Goal: Information Seeking & Learning: Get advice/opinions

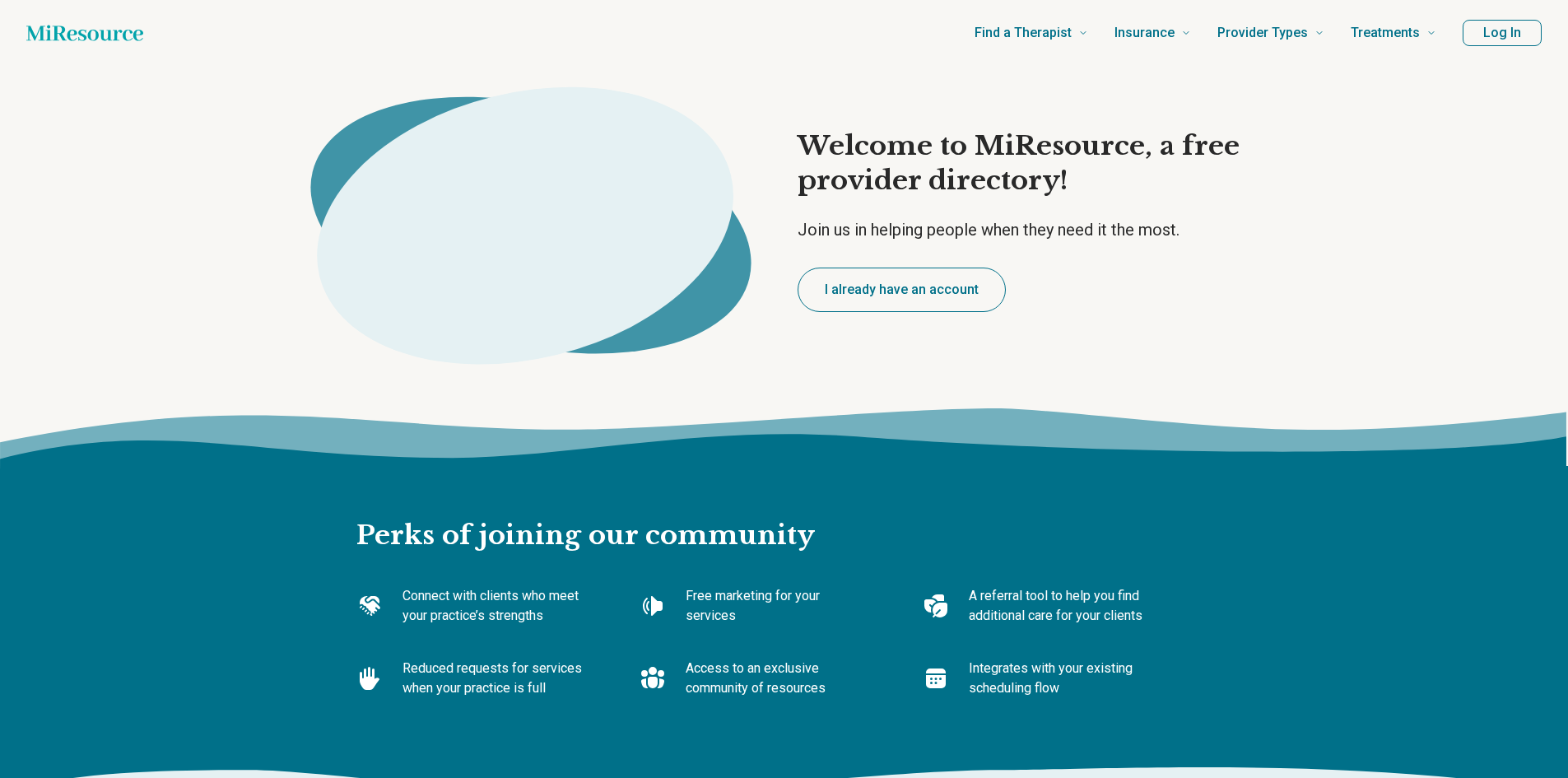
type textarea "*"
click at [870, 282] on button "I already have an account" at bounding box center [902, 290] width 208 height 44
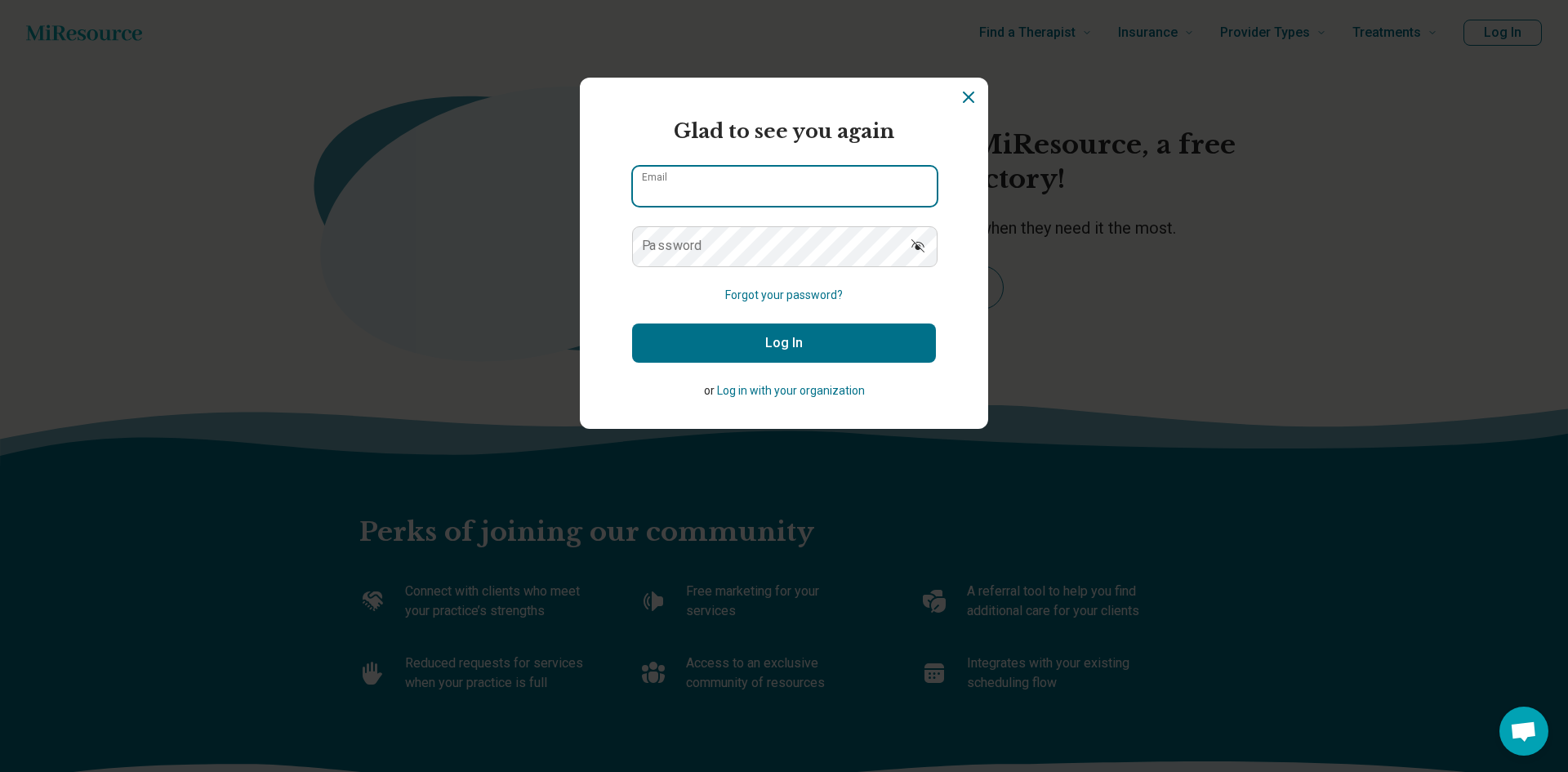
type input "**********"
click at [739, 336] on button "Log In" at bounding box center [784, 342] width 304 height 39
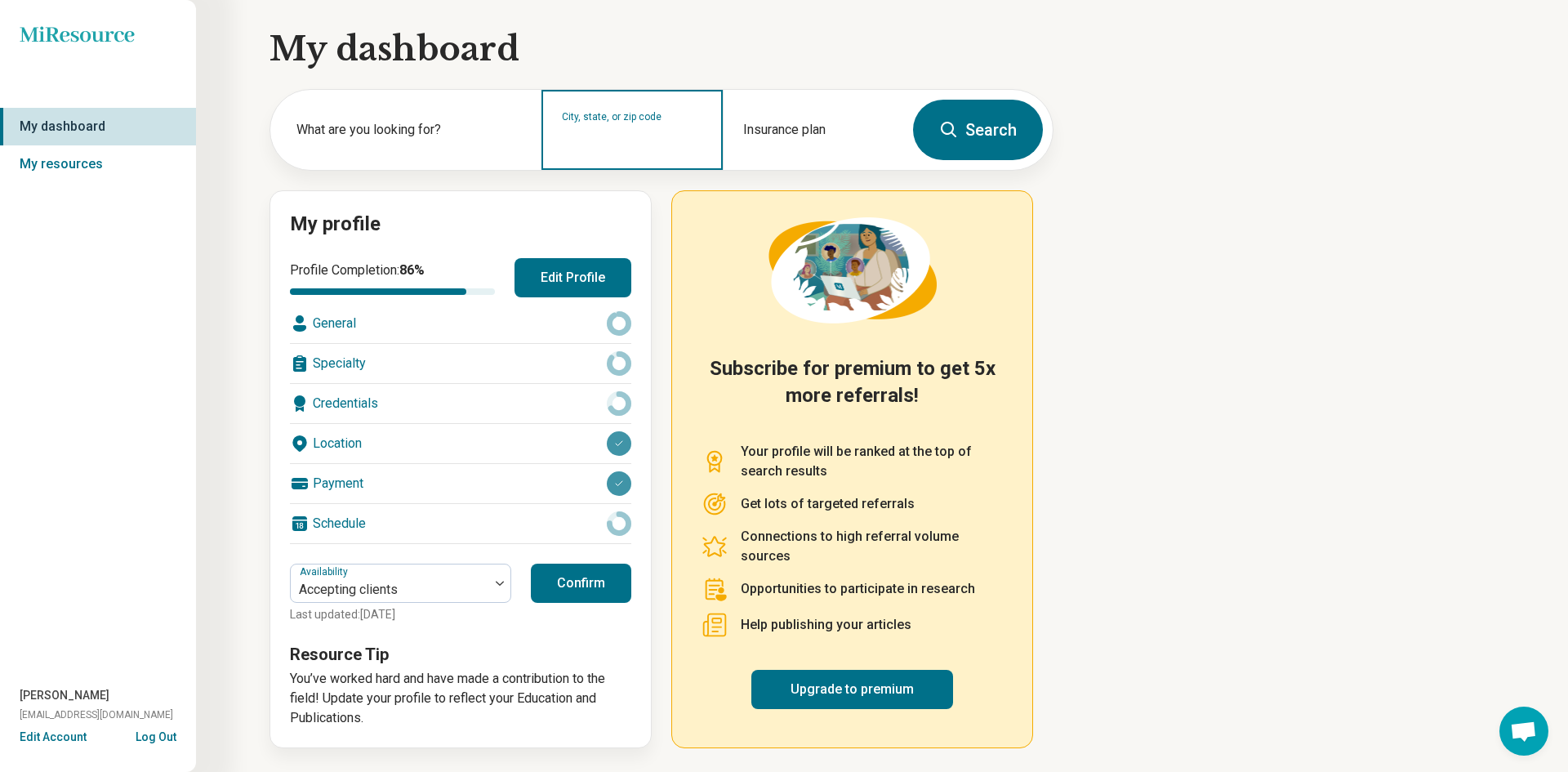
click at [622, 151] on div "City, state, or zip code" at bounding box center [631, 130] width 180 height 80
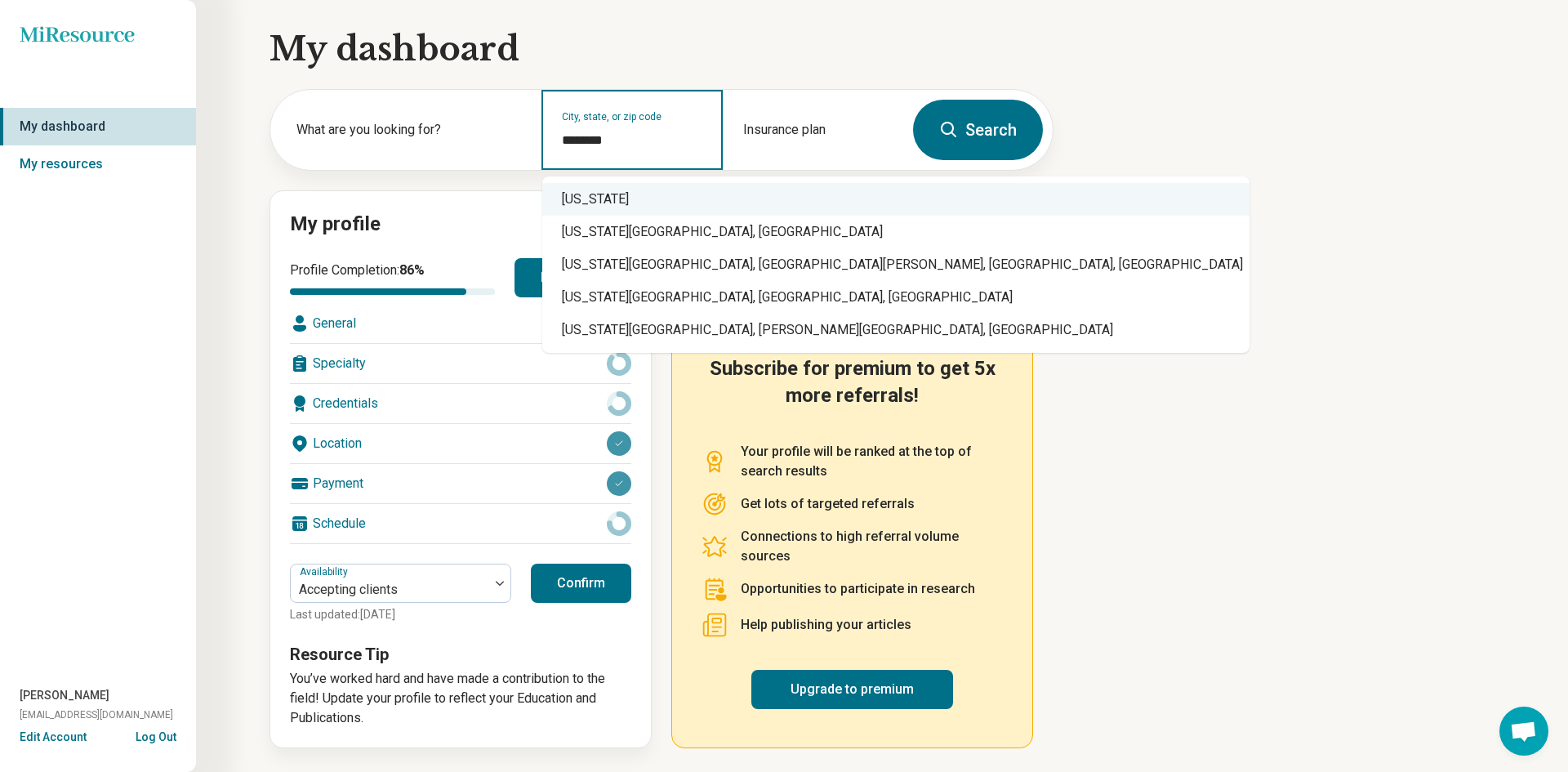
click at [588, 190] on div "Virginia" at bounding box center [896, 199] width 708 height 32
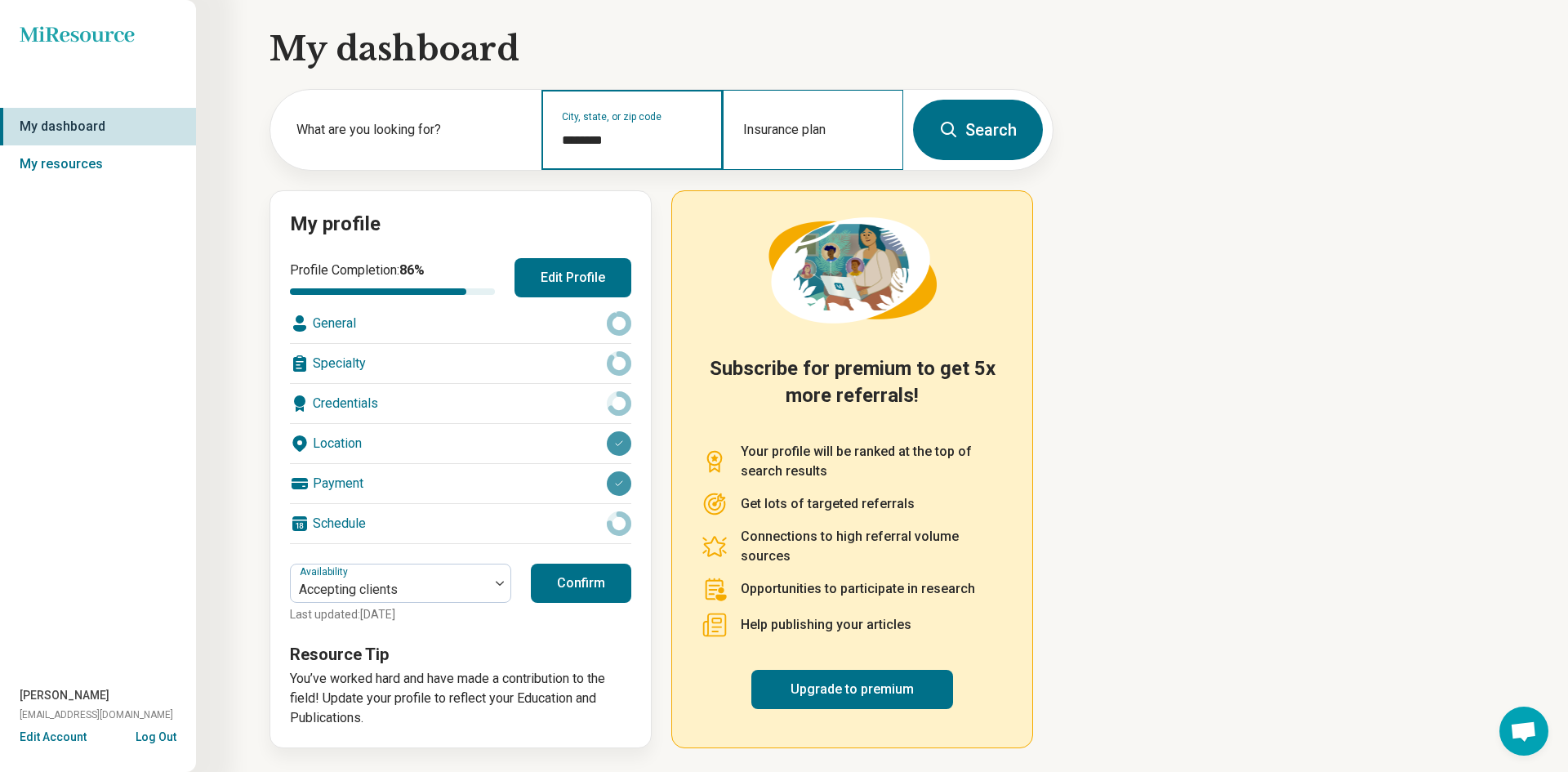
type input "********"
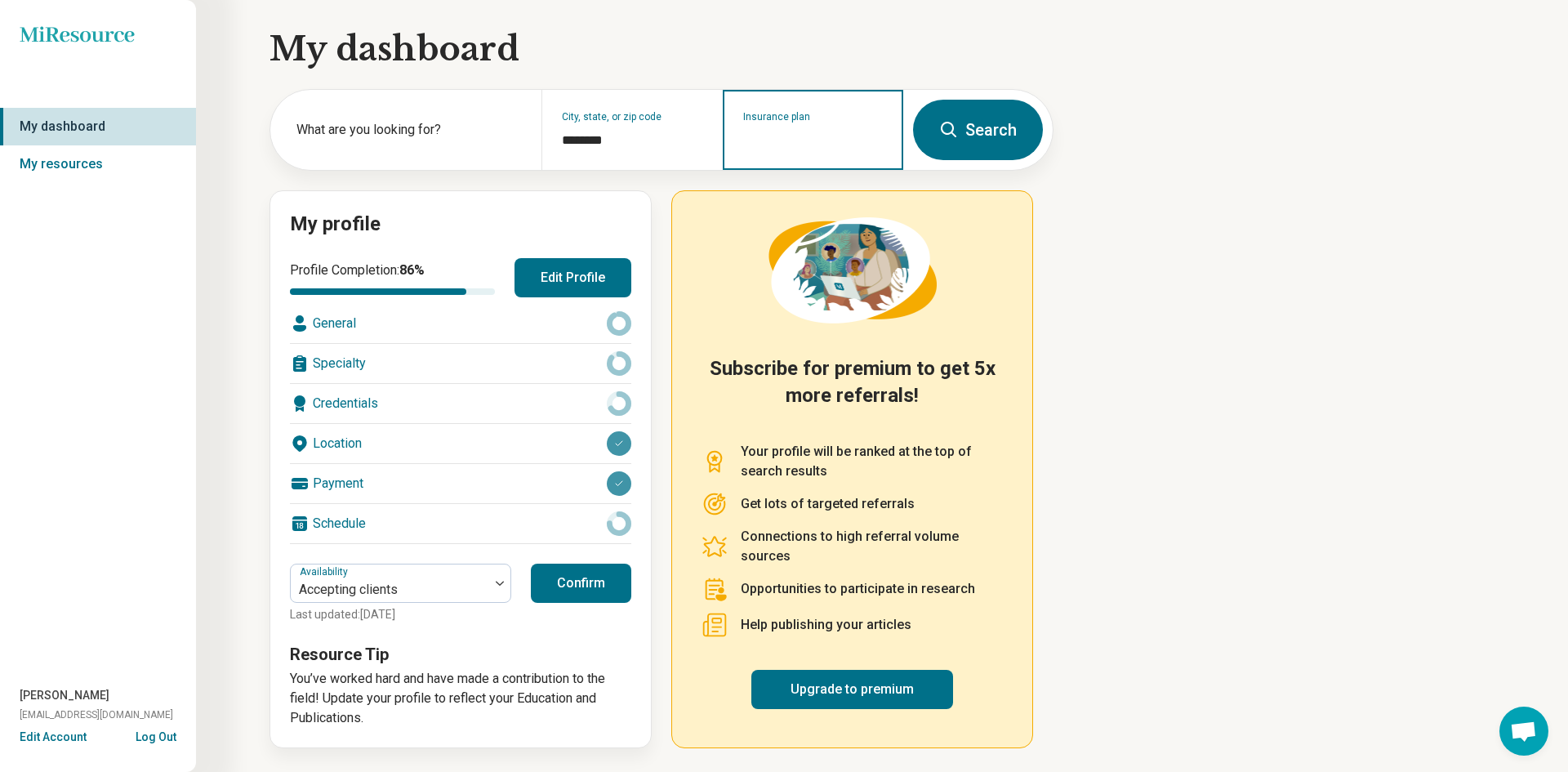
click at [798, 136] on input "Insurance plan" at bounding box center [813, 140] width 140 height 20
type input "******"
click at [829, 198] on div "Anthem" at bounding box center [820, 199] width 193 height 32
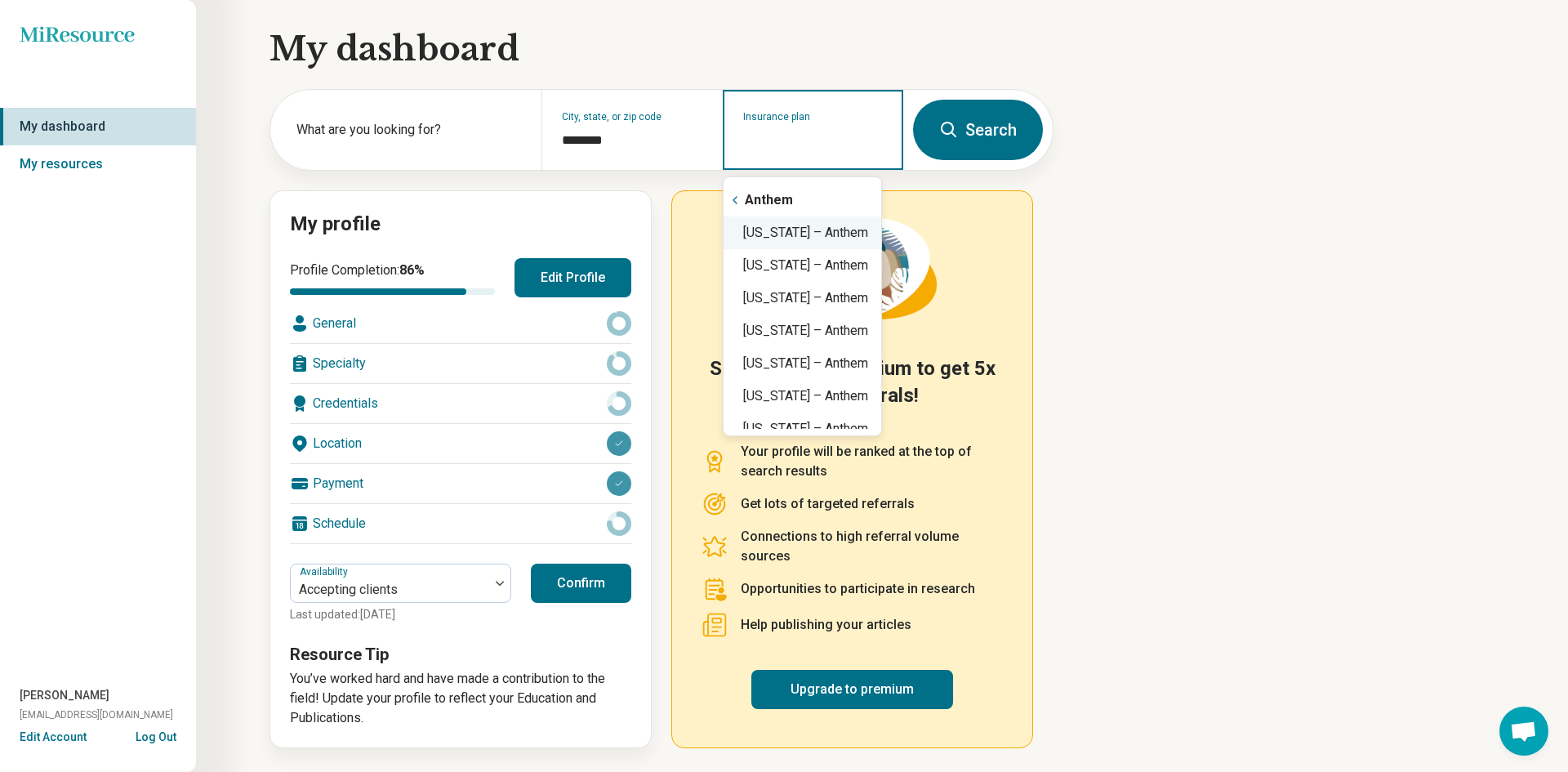
click at [766, 234] on div "Virginia – Anthem" at bounding box center [802, 233] width 158 height 32
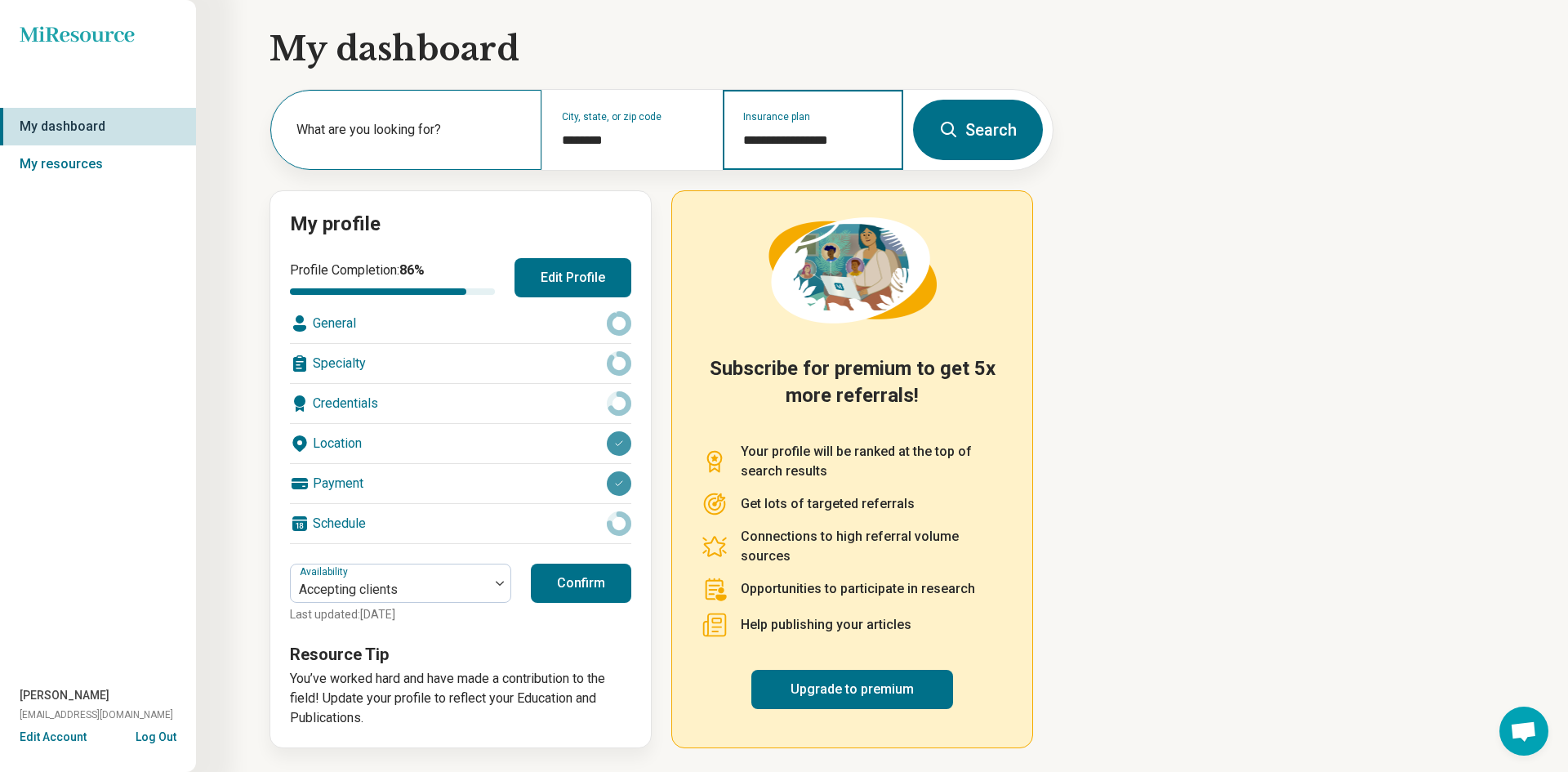
type input "**********"
click at [325, 136] on label "What are you looking for?" at bounding box center [409, 130] width 225 height 20
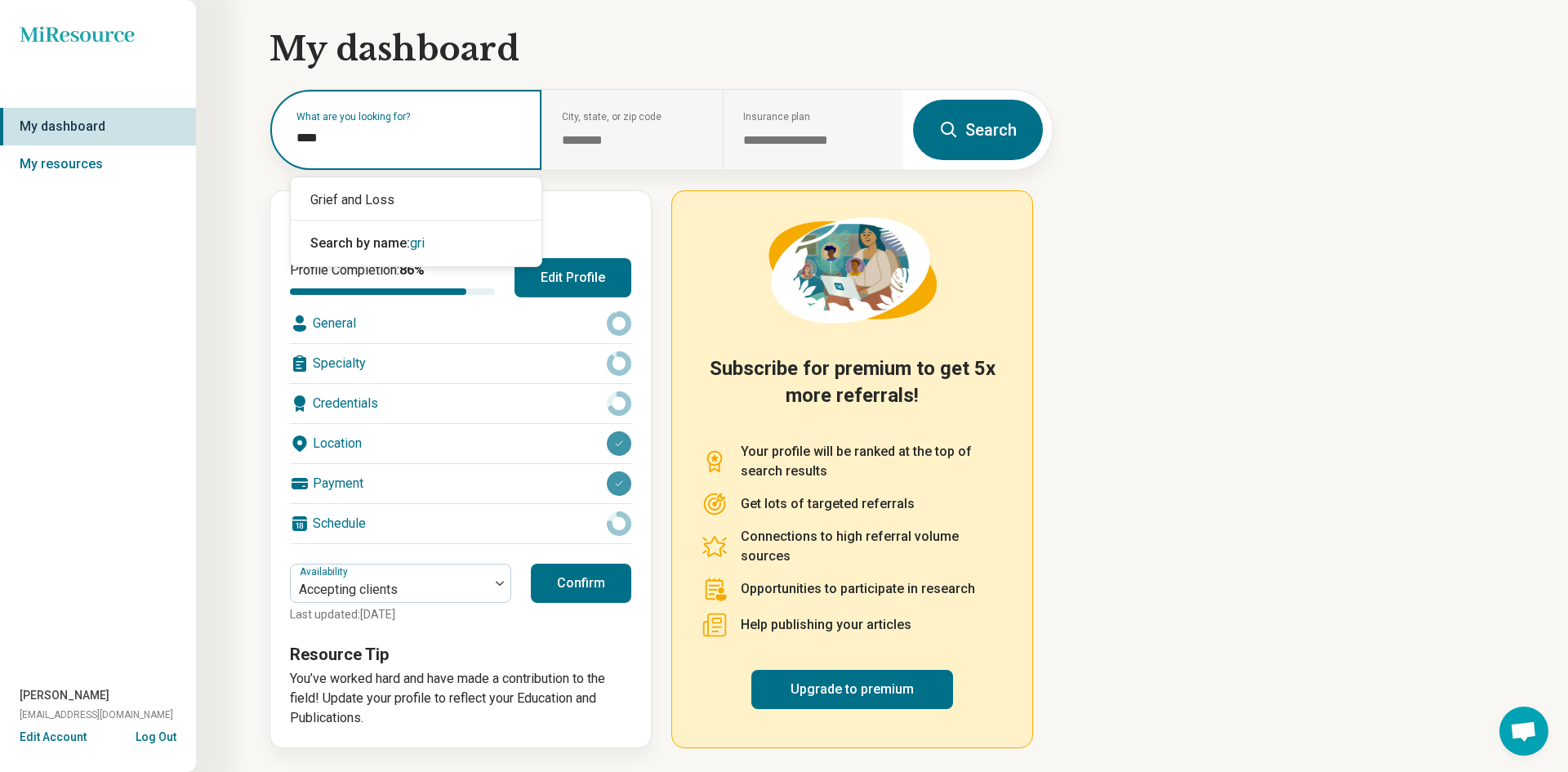
type input "*****"
click at [409, 195] on div "Grief and Loss" at bounding box center [416, 199] width 251 height 32
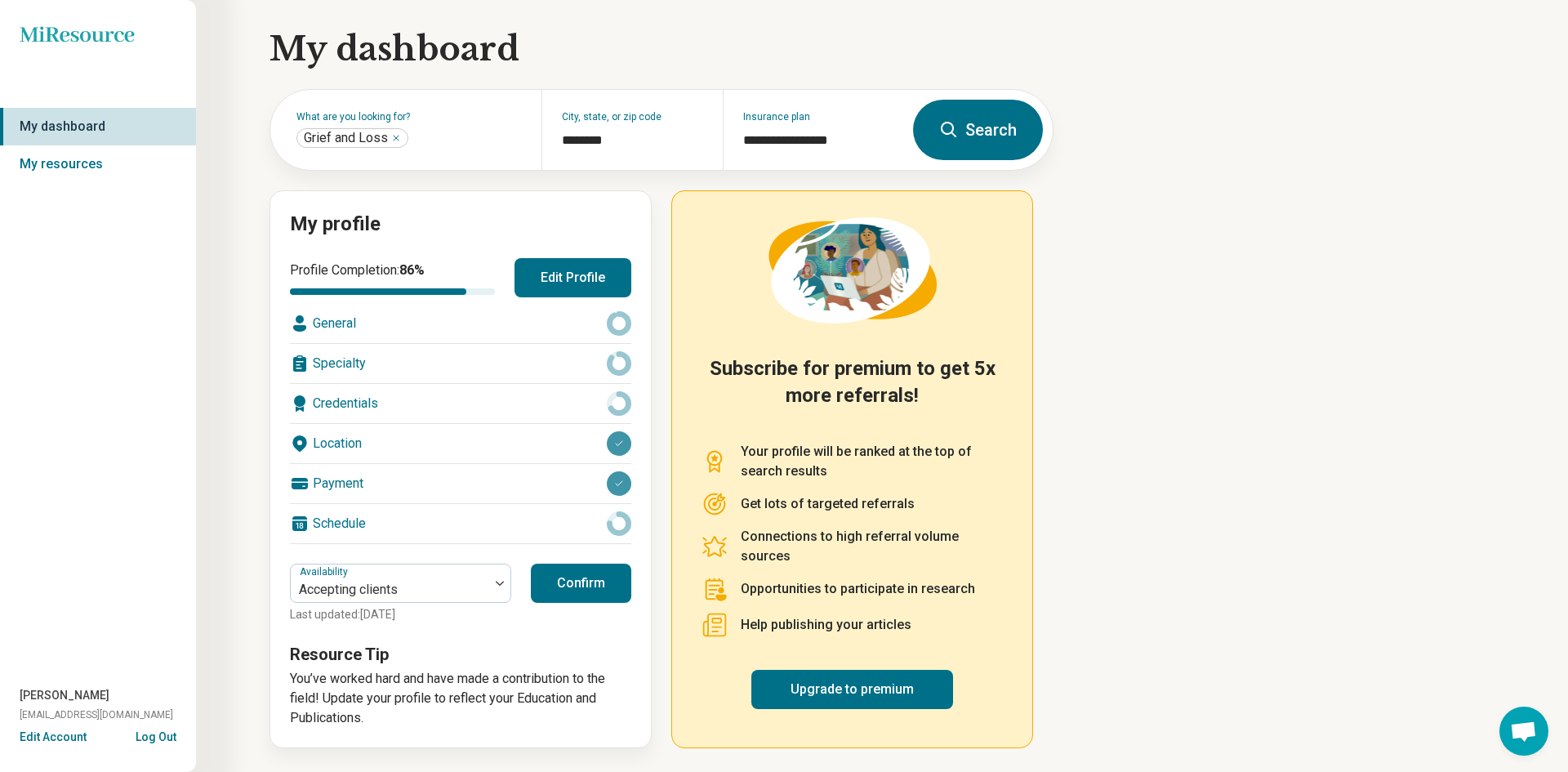
click at [978, 116] on button "Search" at bounding box center [978, 130] width 130 height 61
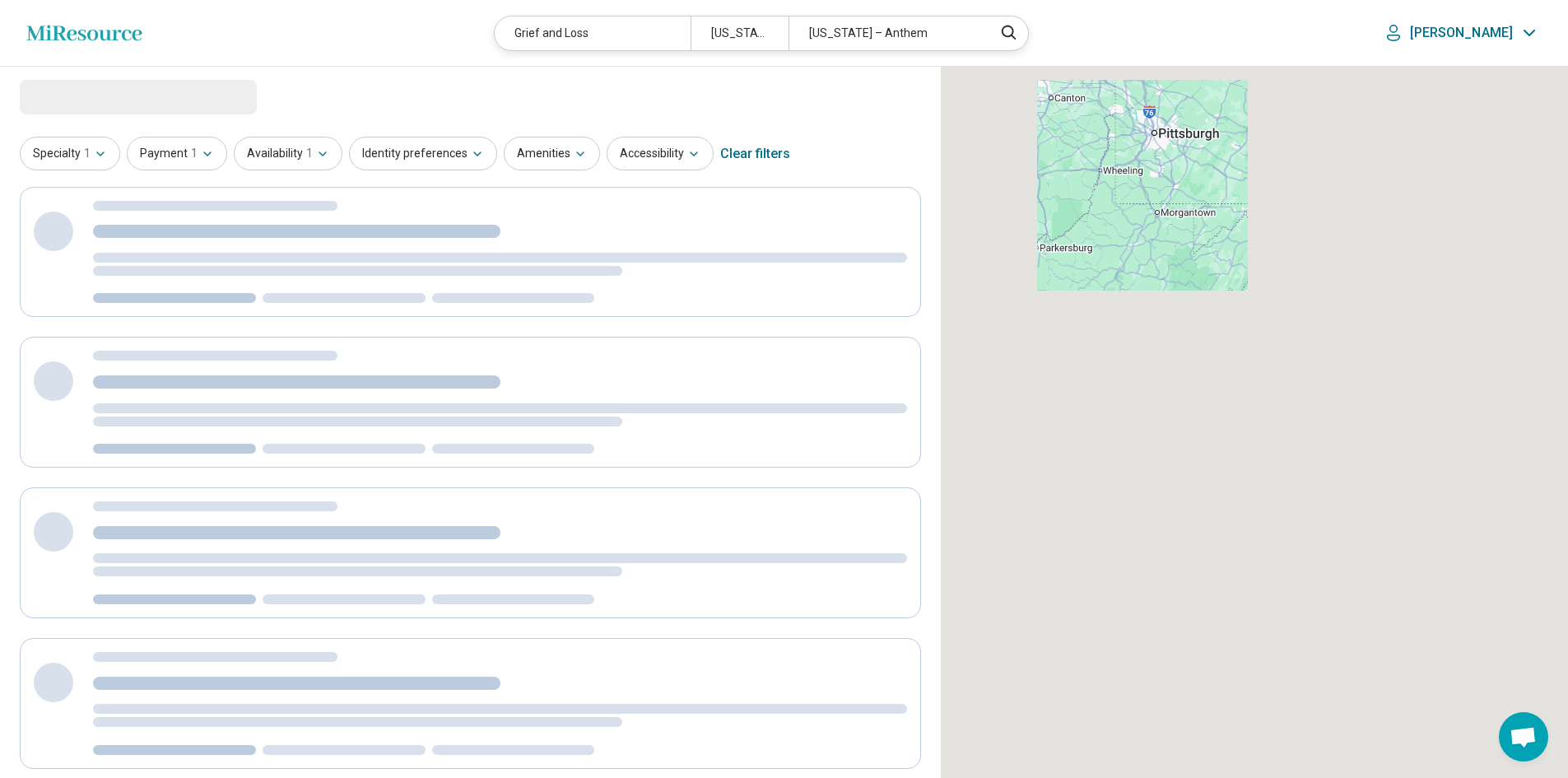
select select "***"
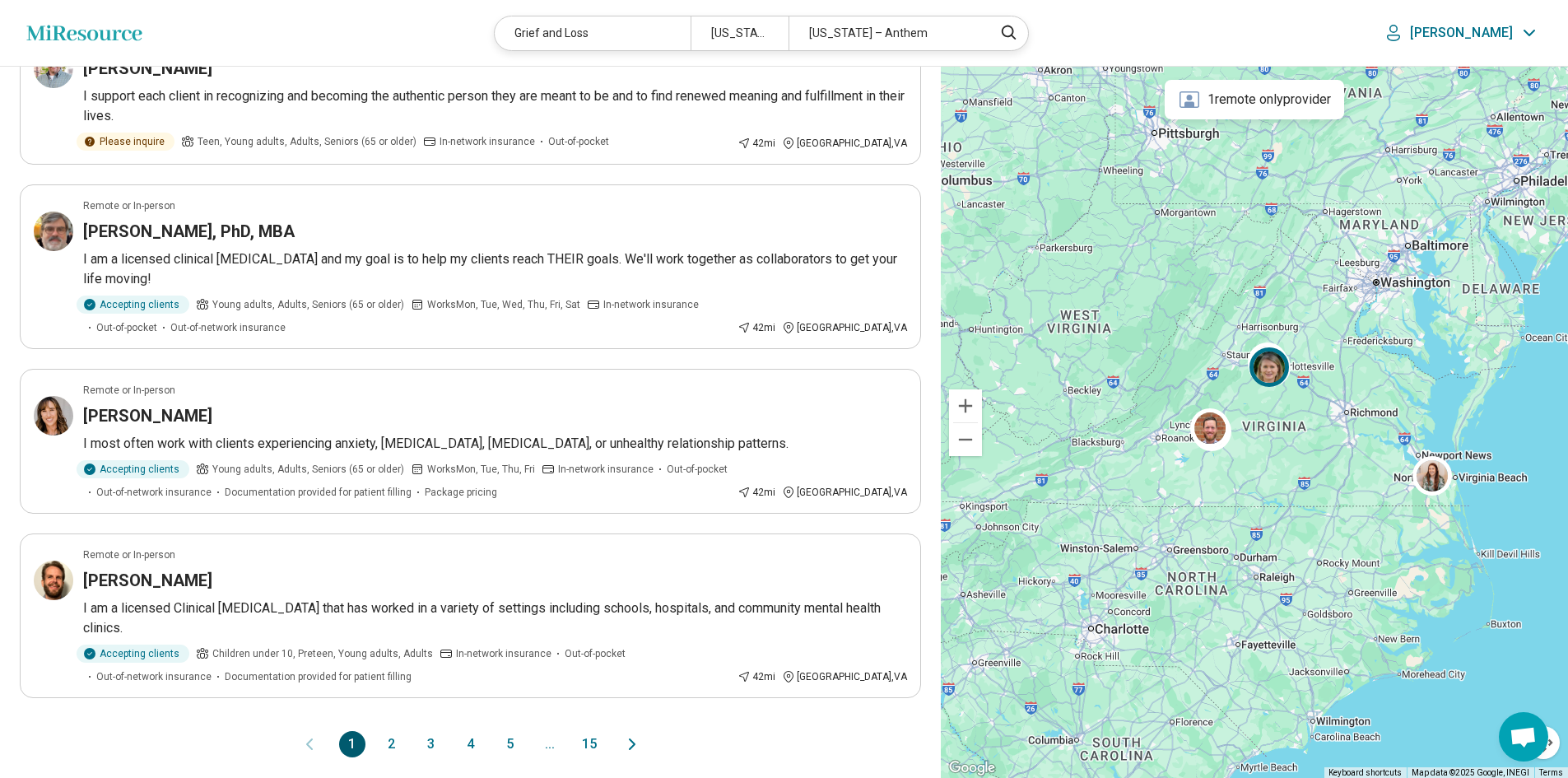
scroll to position [1153, 0]
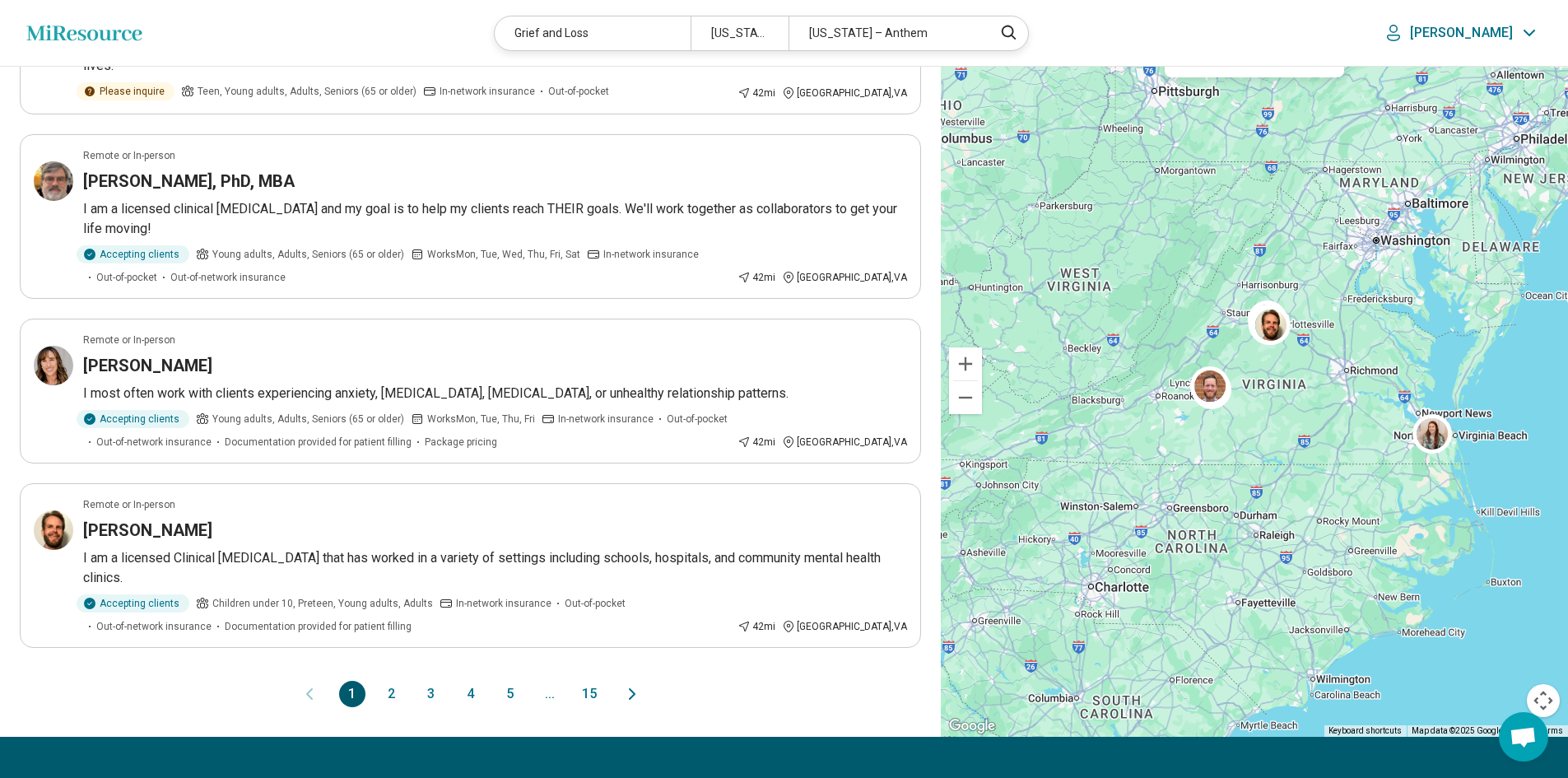
click at [631, 698] on icon "Next page" at bounding box center [632, 694] width 20 height 20
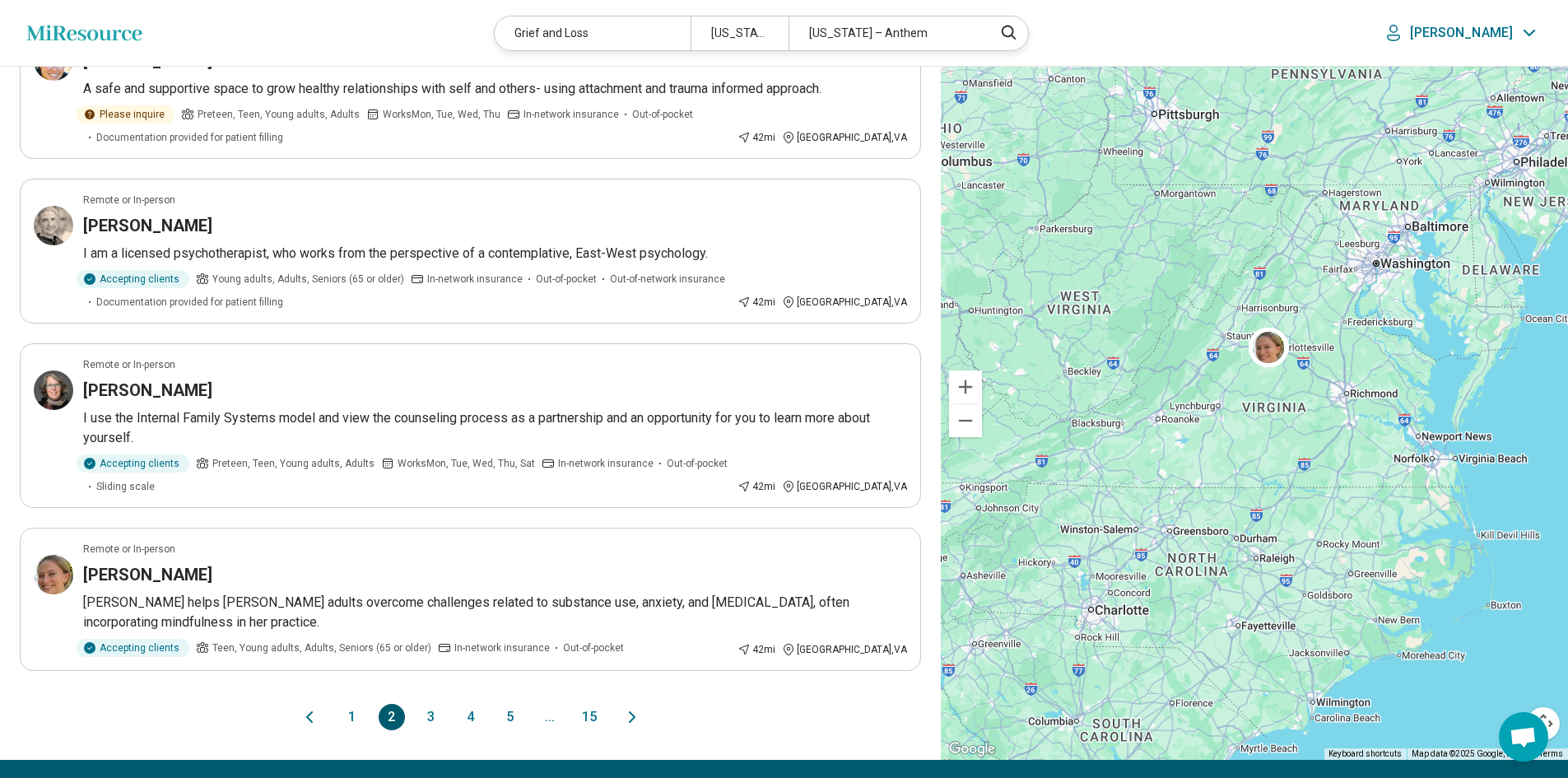
click at [631, 715] on icon "Next page" at bounding box center [632, 718] width 20 height 20
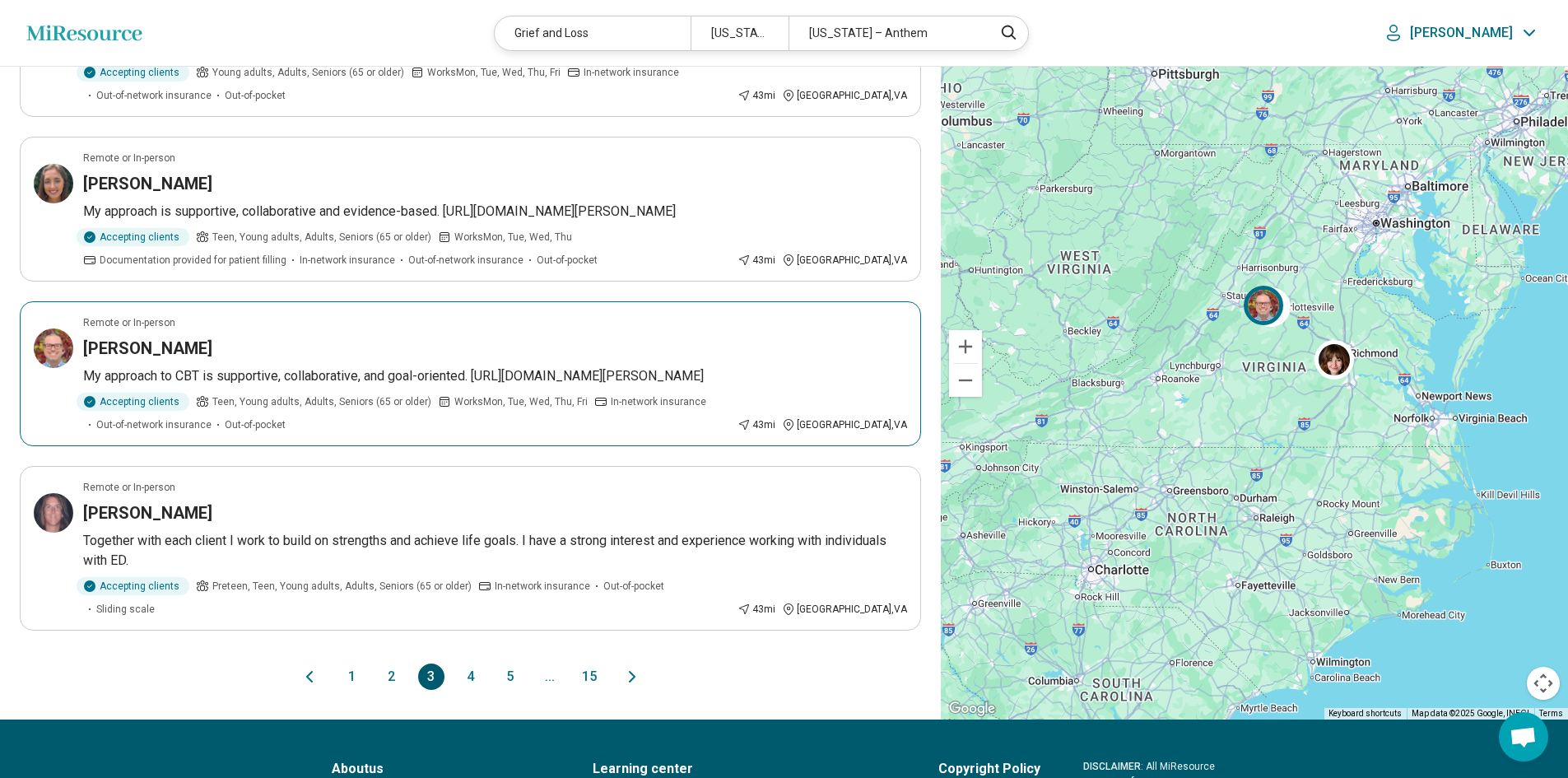
scroll to position [1317, 0]
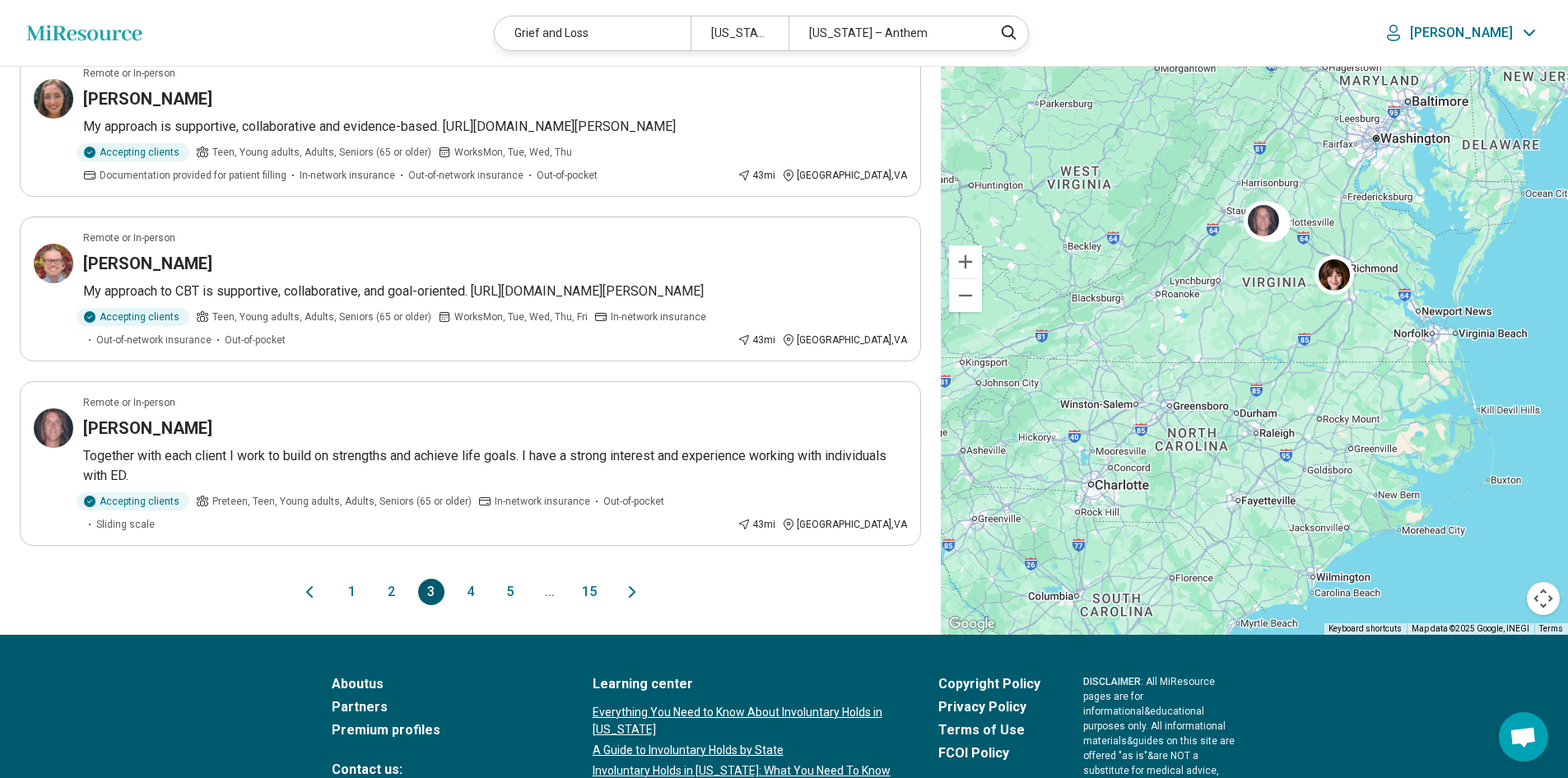
click at [632, 587] on icon "Next page" at bounding box center [632, 592] width 5 height 10
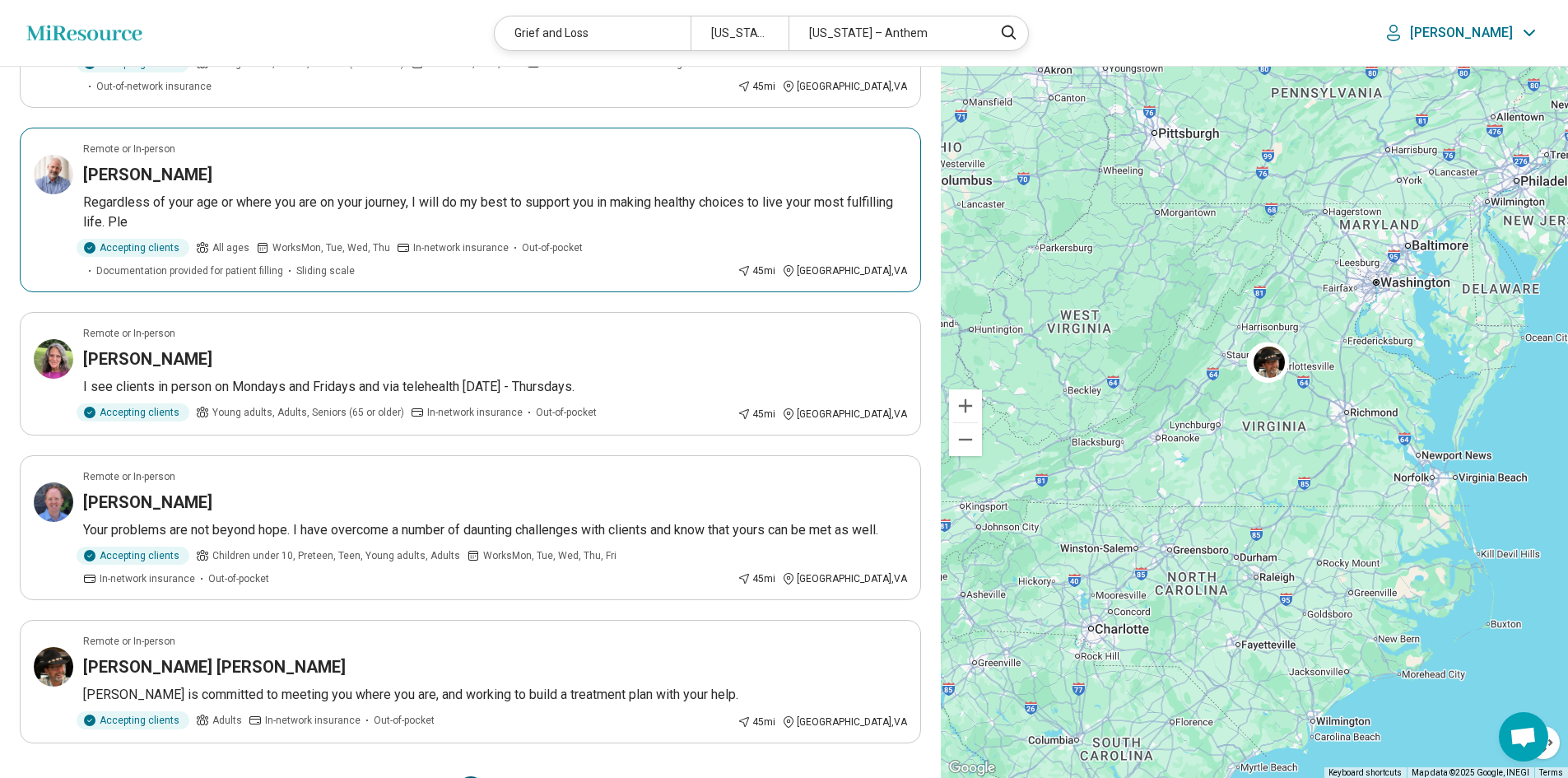
scroll to position [1235, 0]
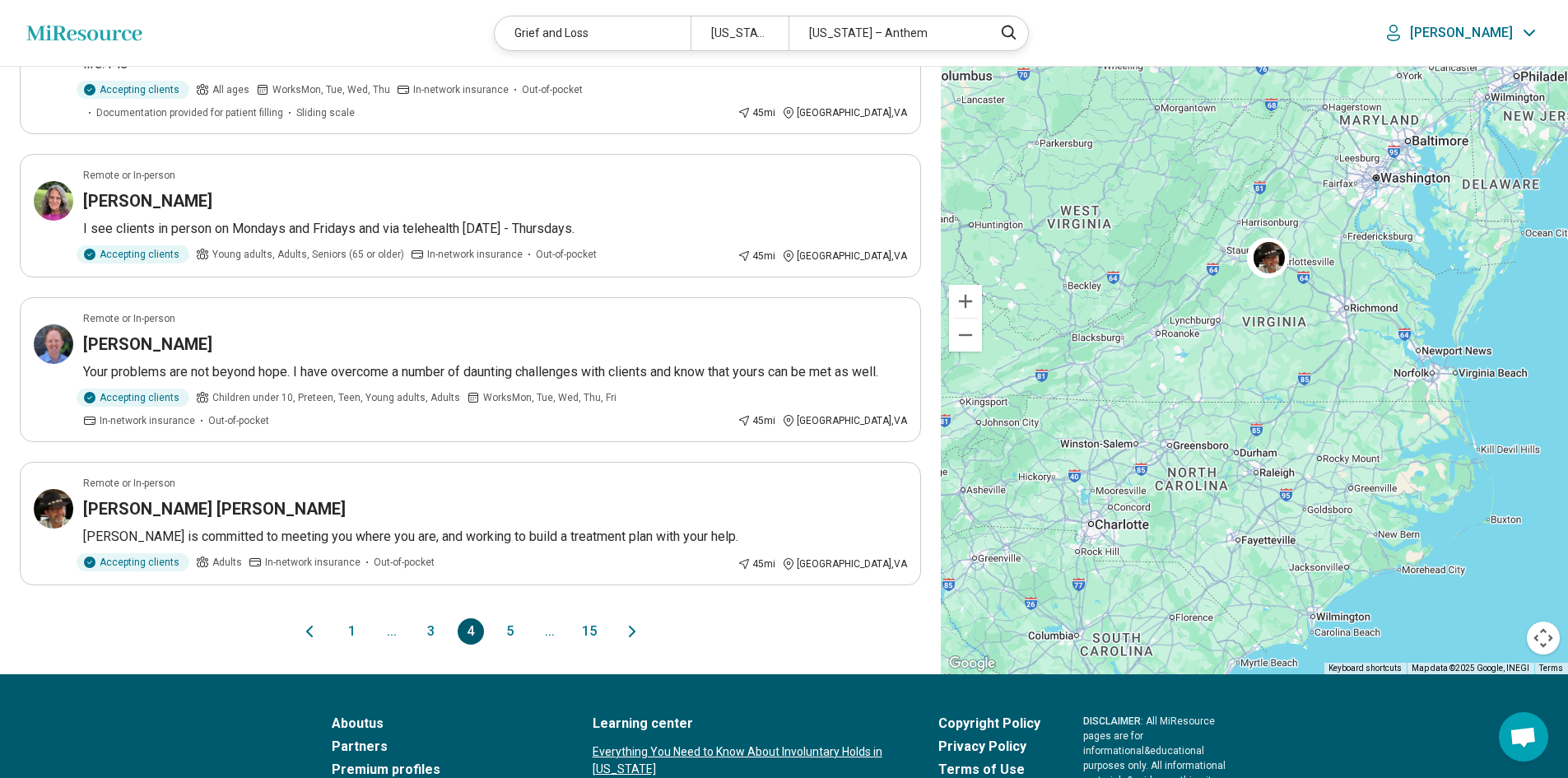
click at [628, 634] on icon "Next page" at bounding box center [632, 631] width 20 height 20
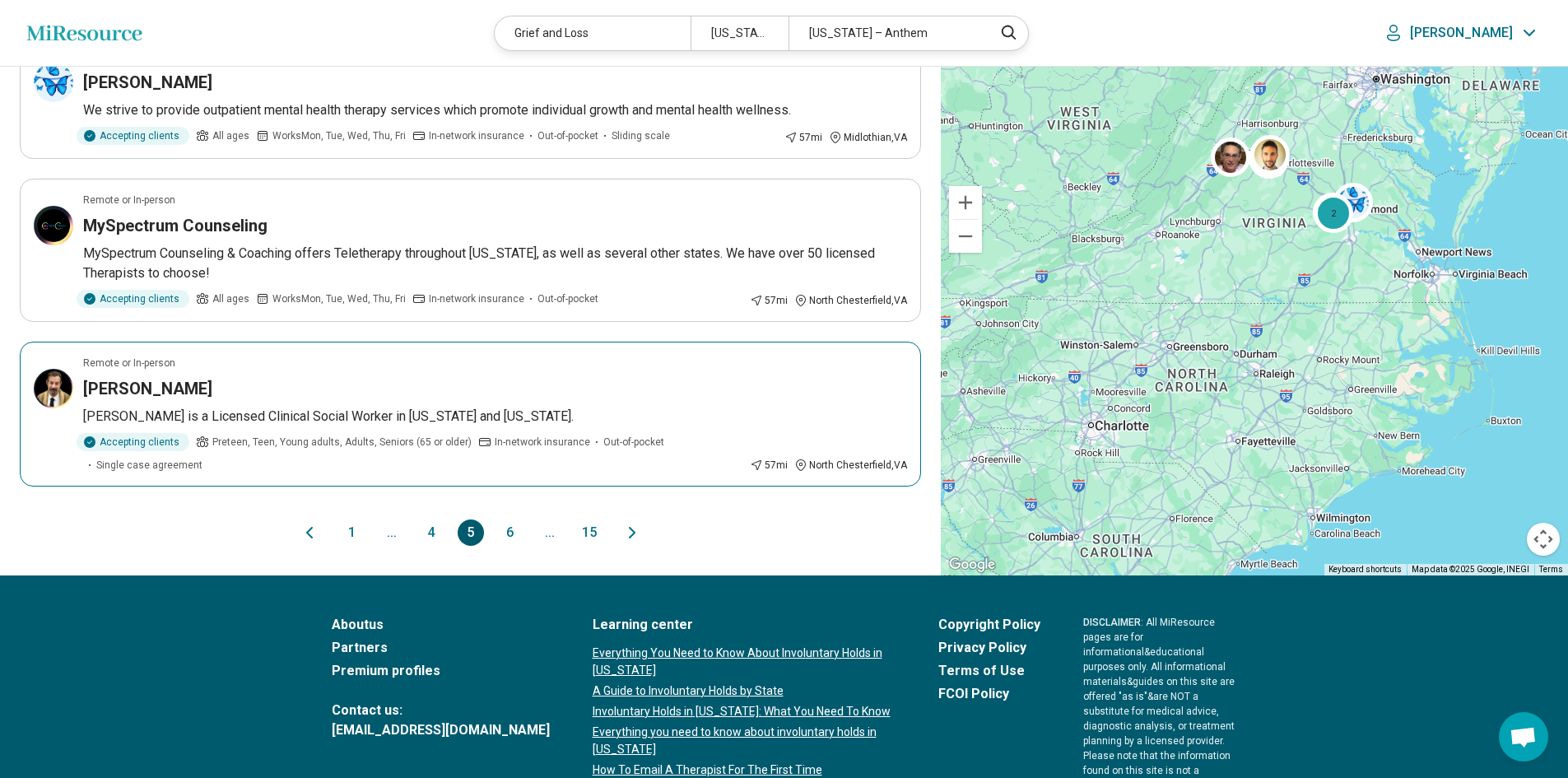
scroll to position [1317, 0]
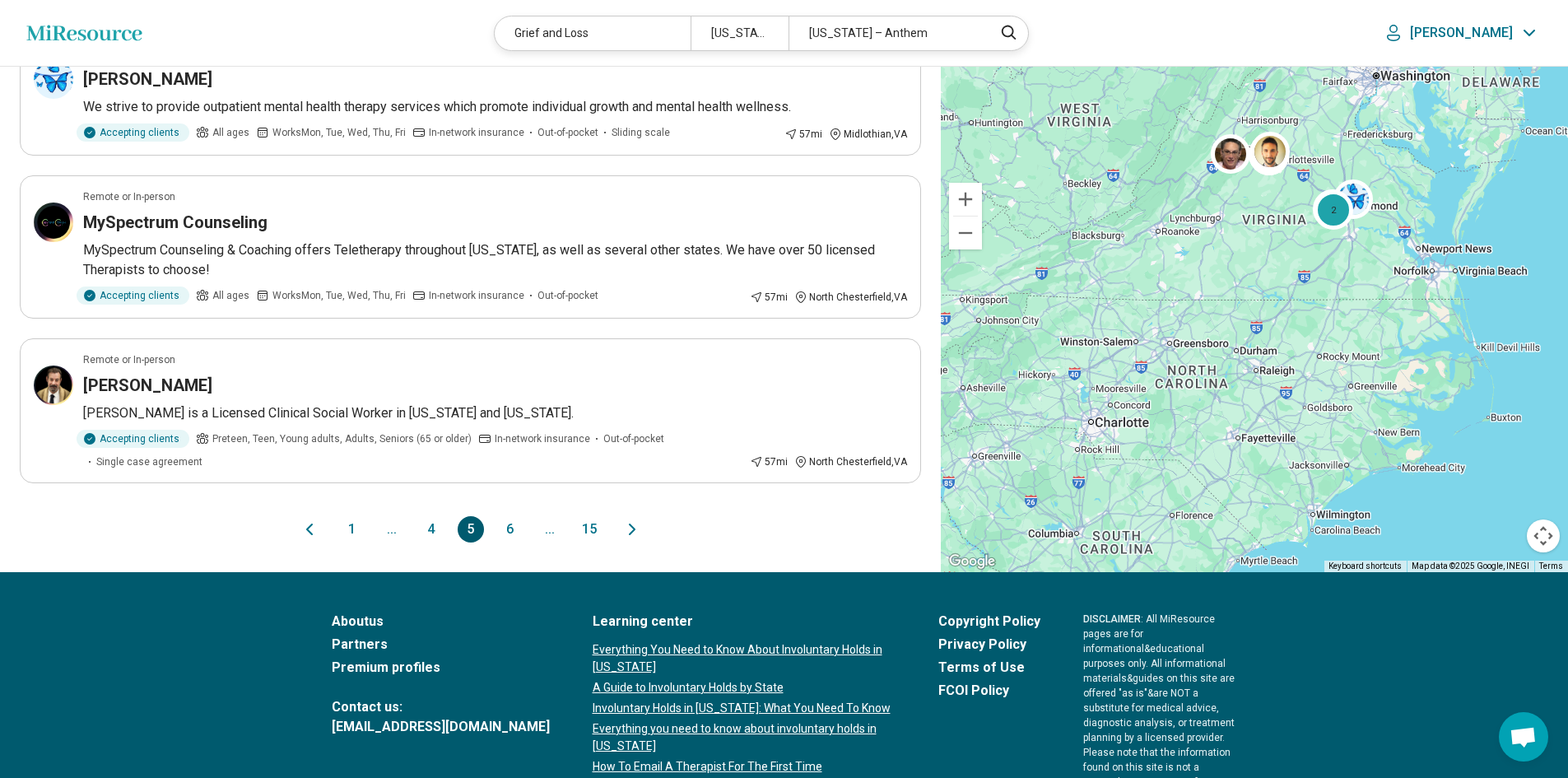
click at [622, 528] on icon "Next page" at bounding box center [632, 529] width 20 height 20
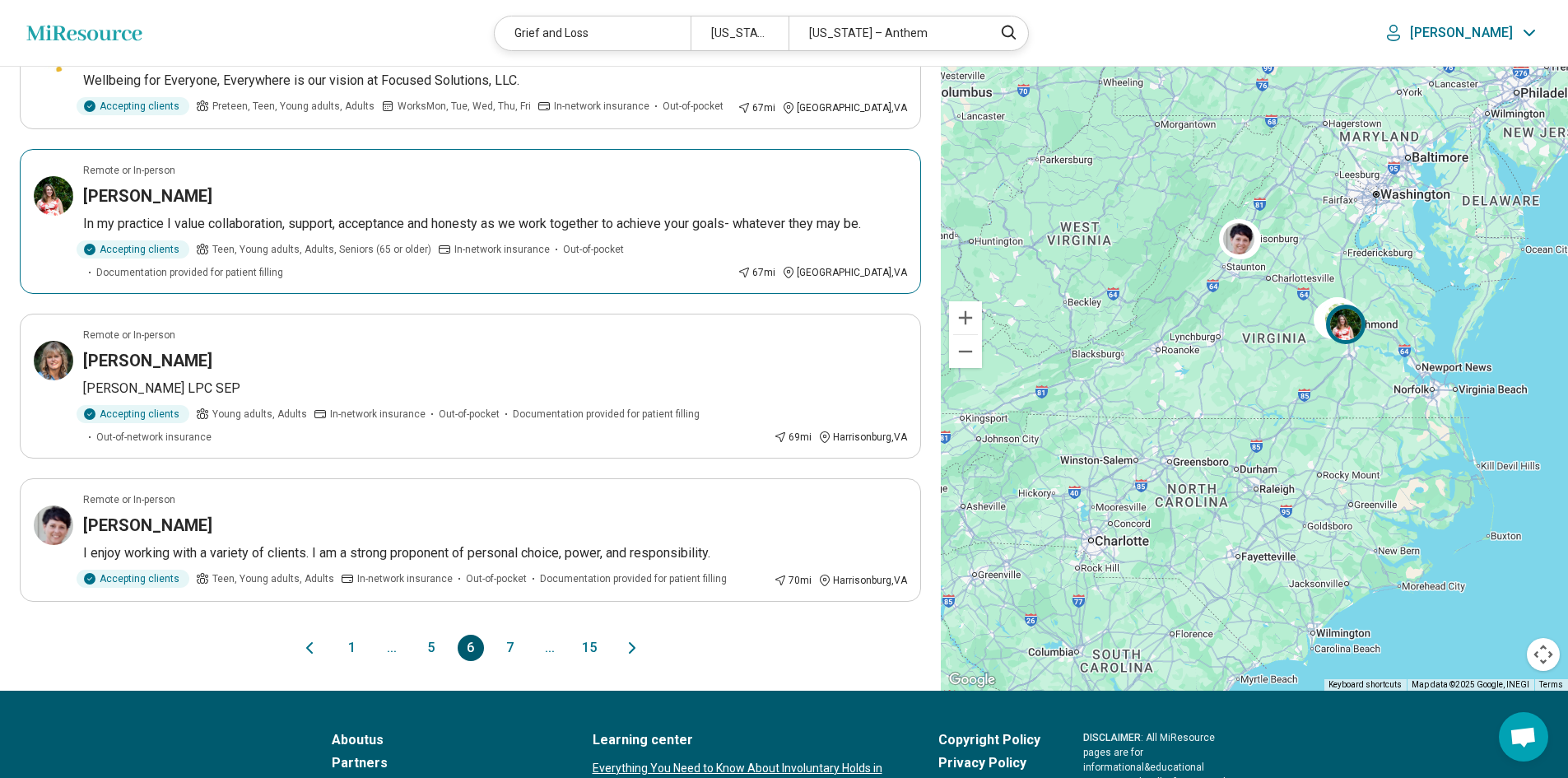
scroll to position [1235, 0]
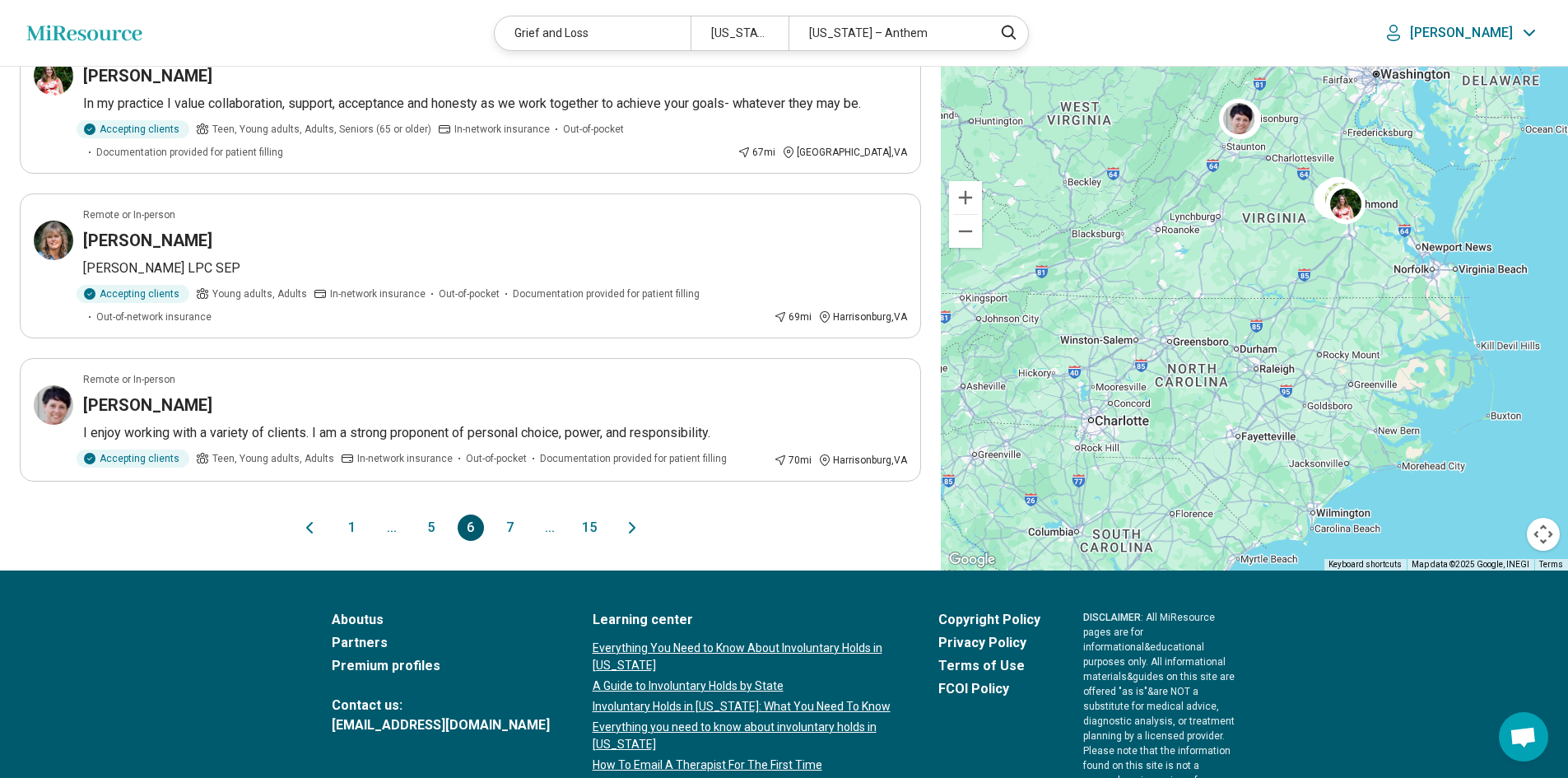
click at [634, 523] on icon "Next page" at bounding box center [632, 528] width 20 height 20
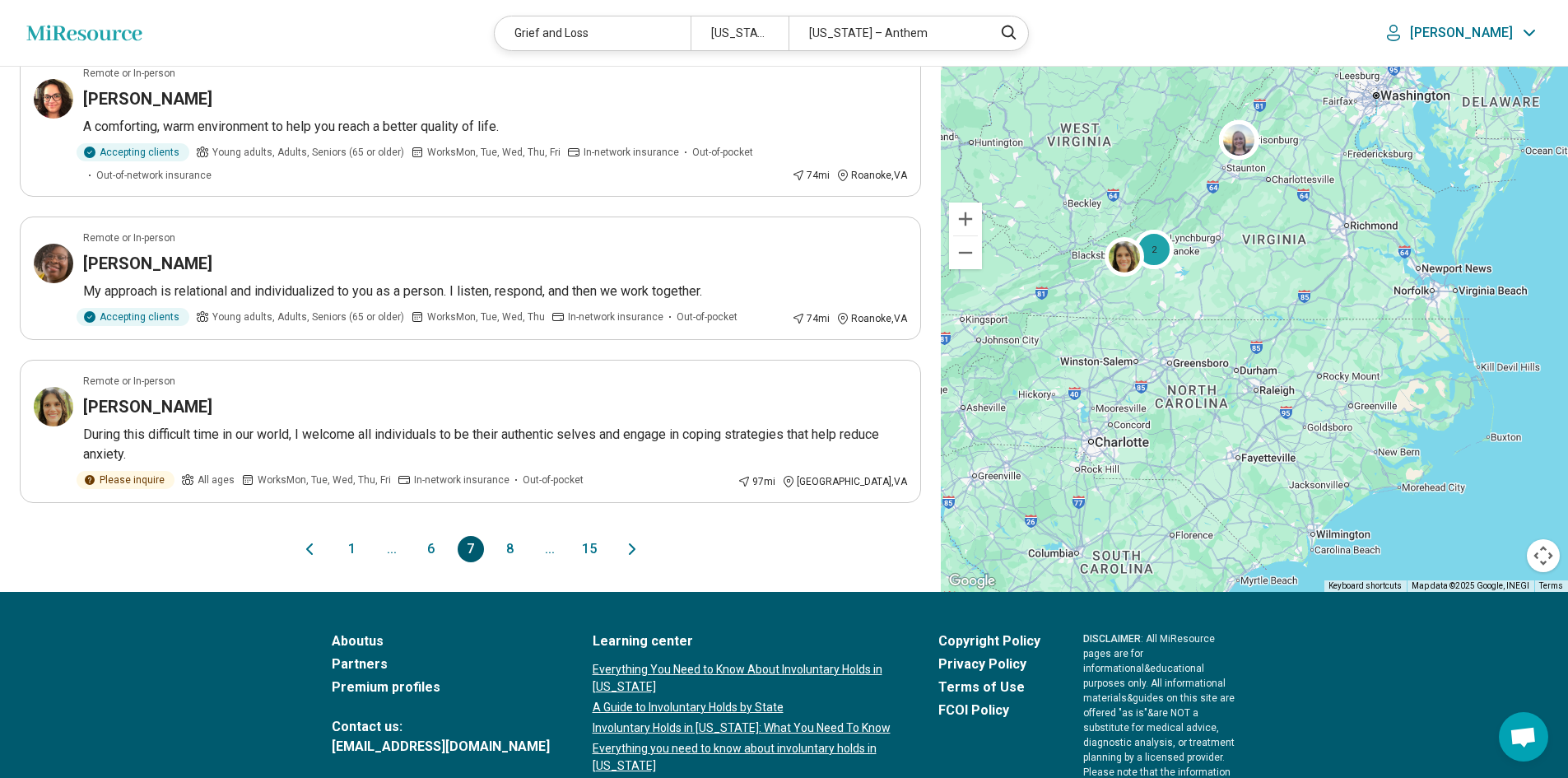
click at [630, 548] on icon "Next page" at bounding box center [632, 549] width 20 height 20
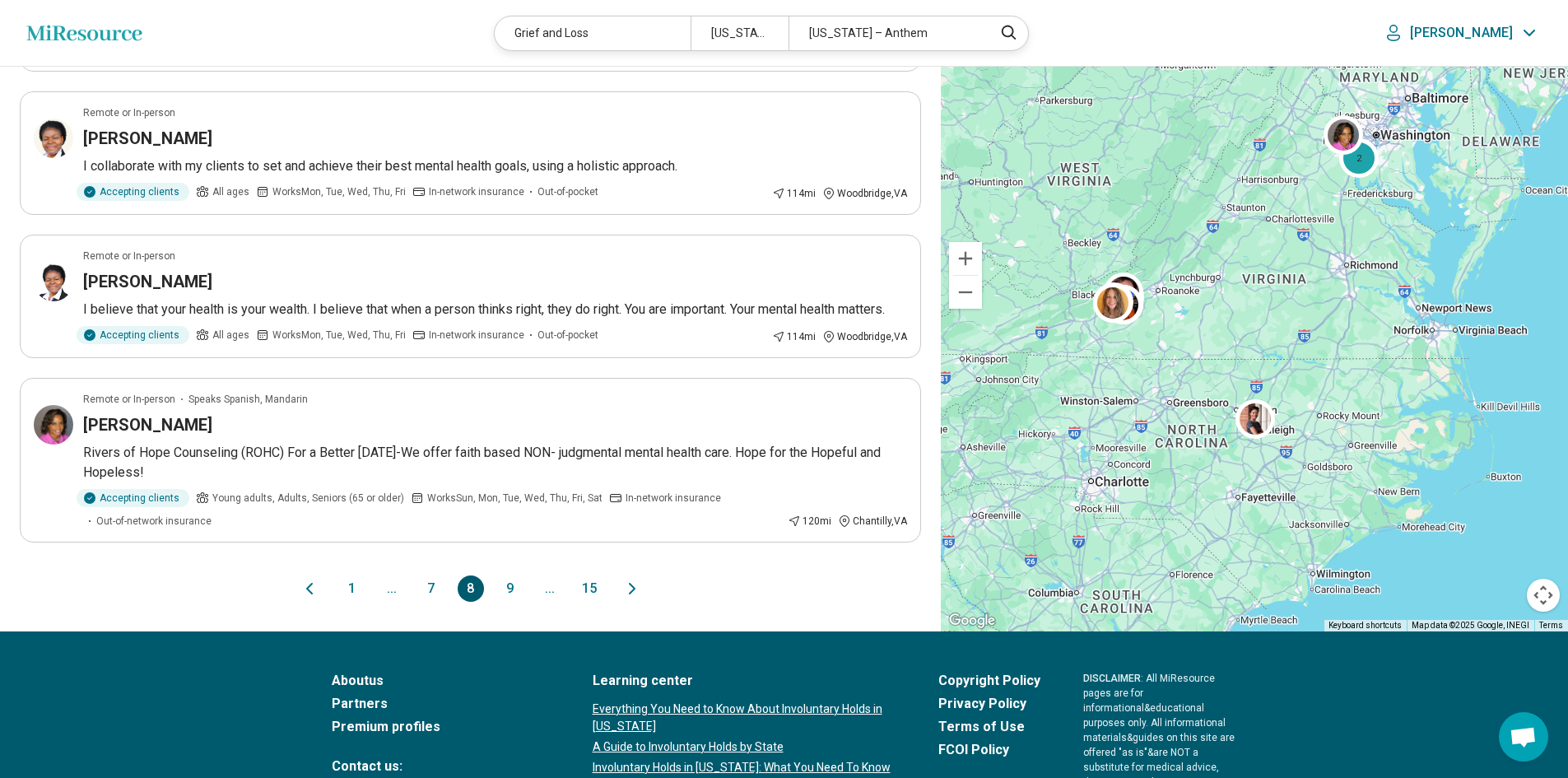
click at [635, 594] on icon "Next page" at bounding box center [632, 589] width 20 height 20
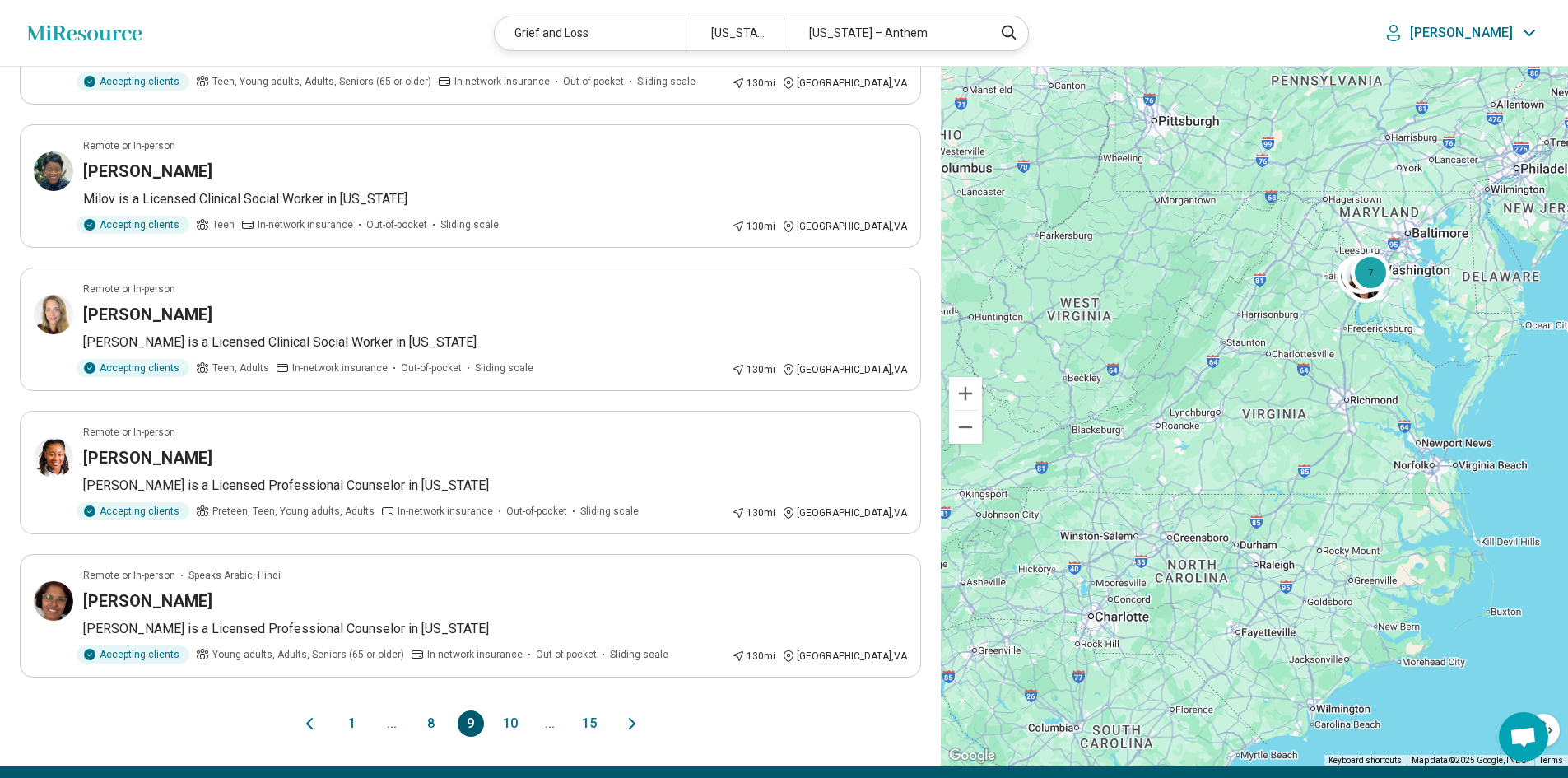
scroll to position [1070, 0]
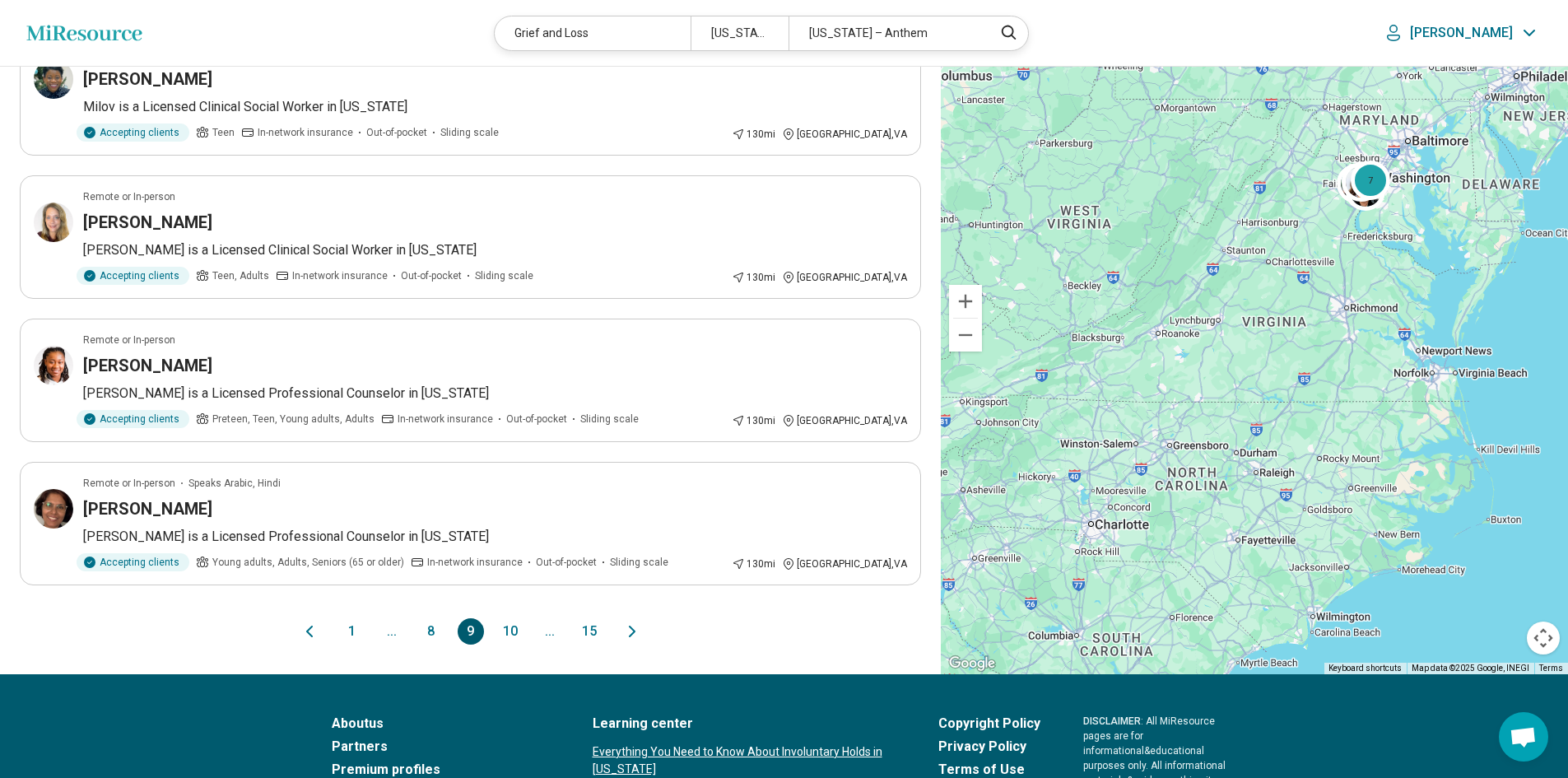
click at [634, 626] on icon "Next page" at bounding box center [632, 631] width 20 height 20
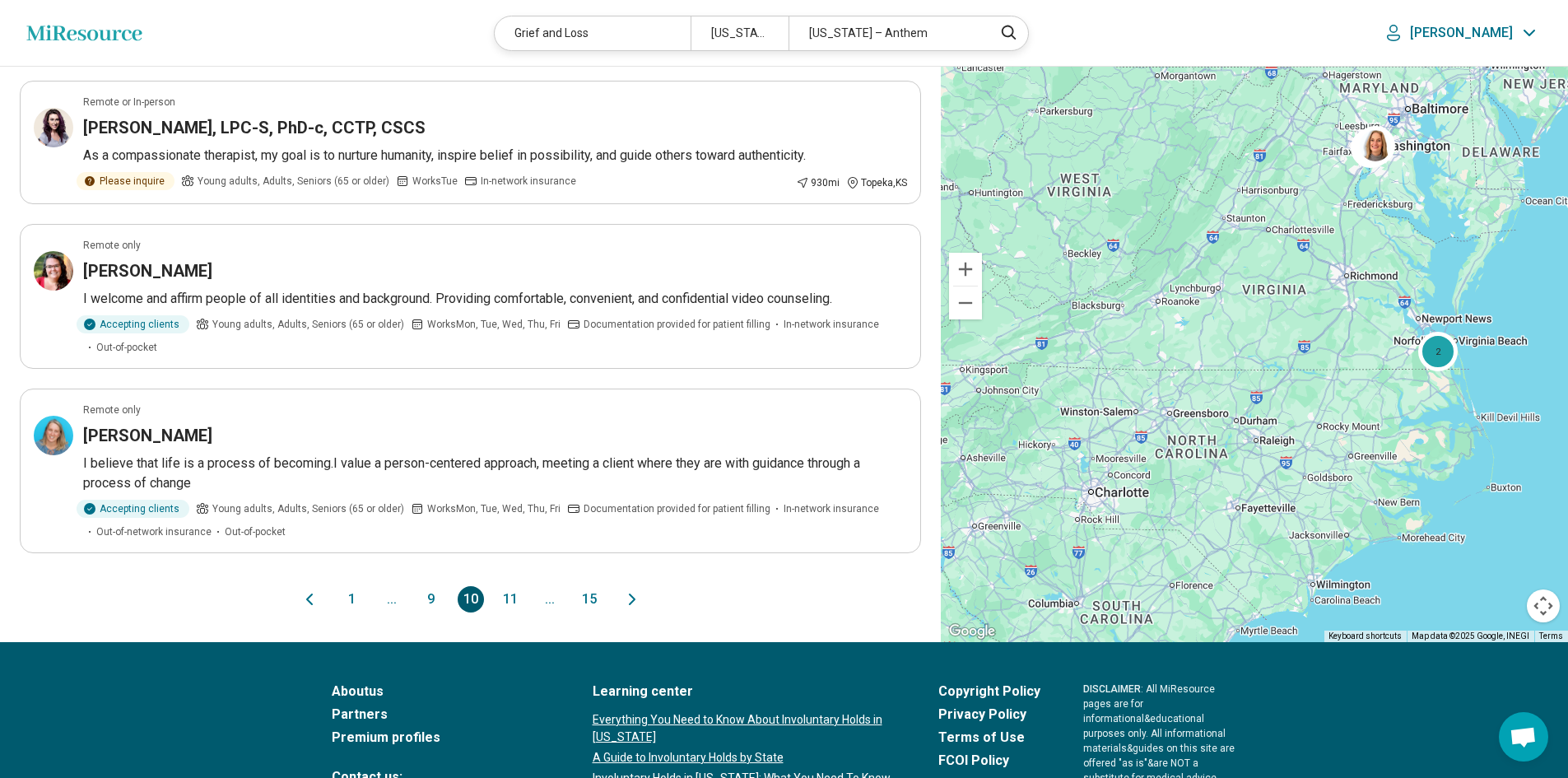
scroll to position [1317, 0]
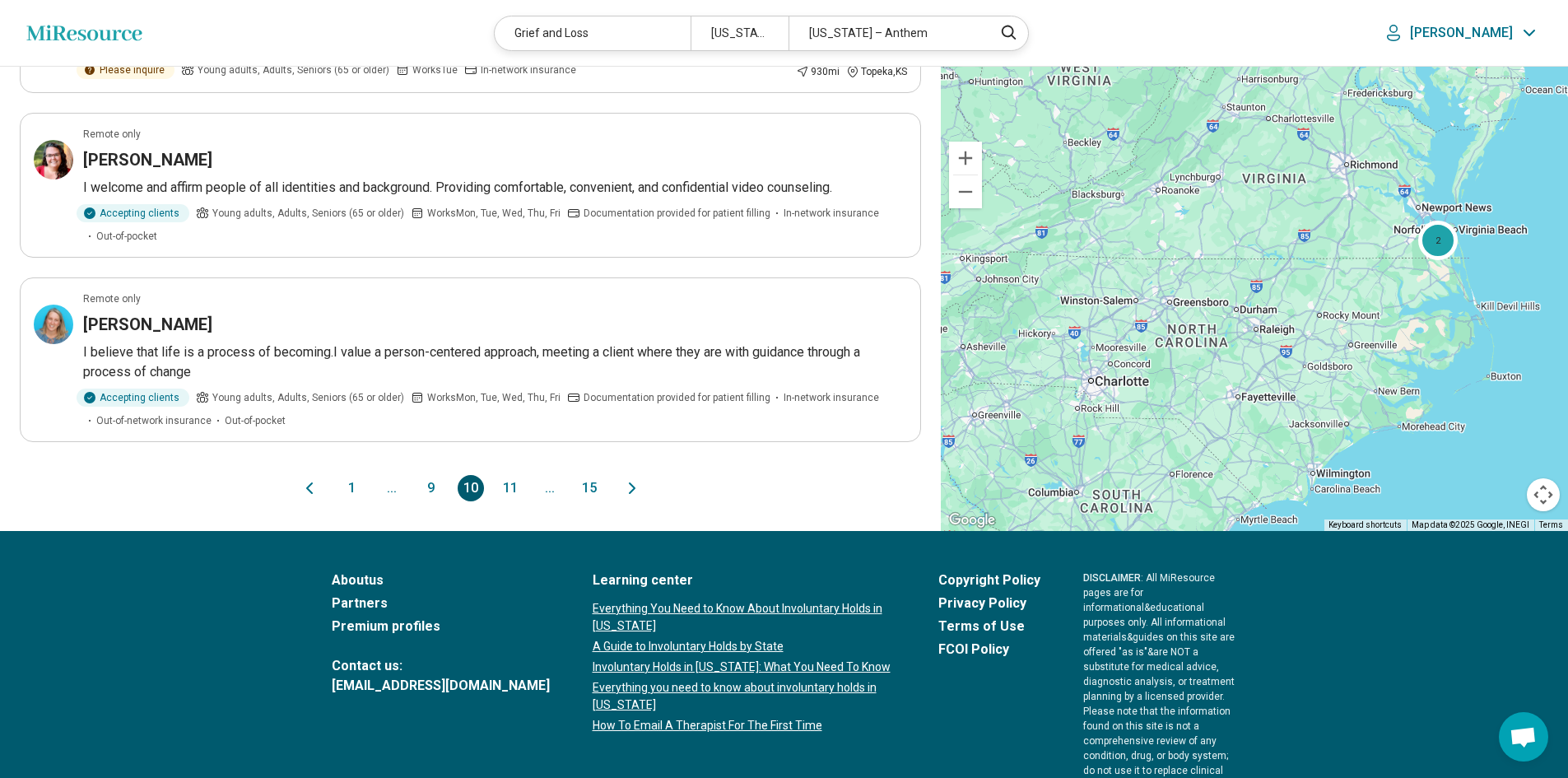
click at [626, 478] on icon "Next page" at bounding box center [632, 488] width 20 height 20
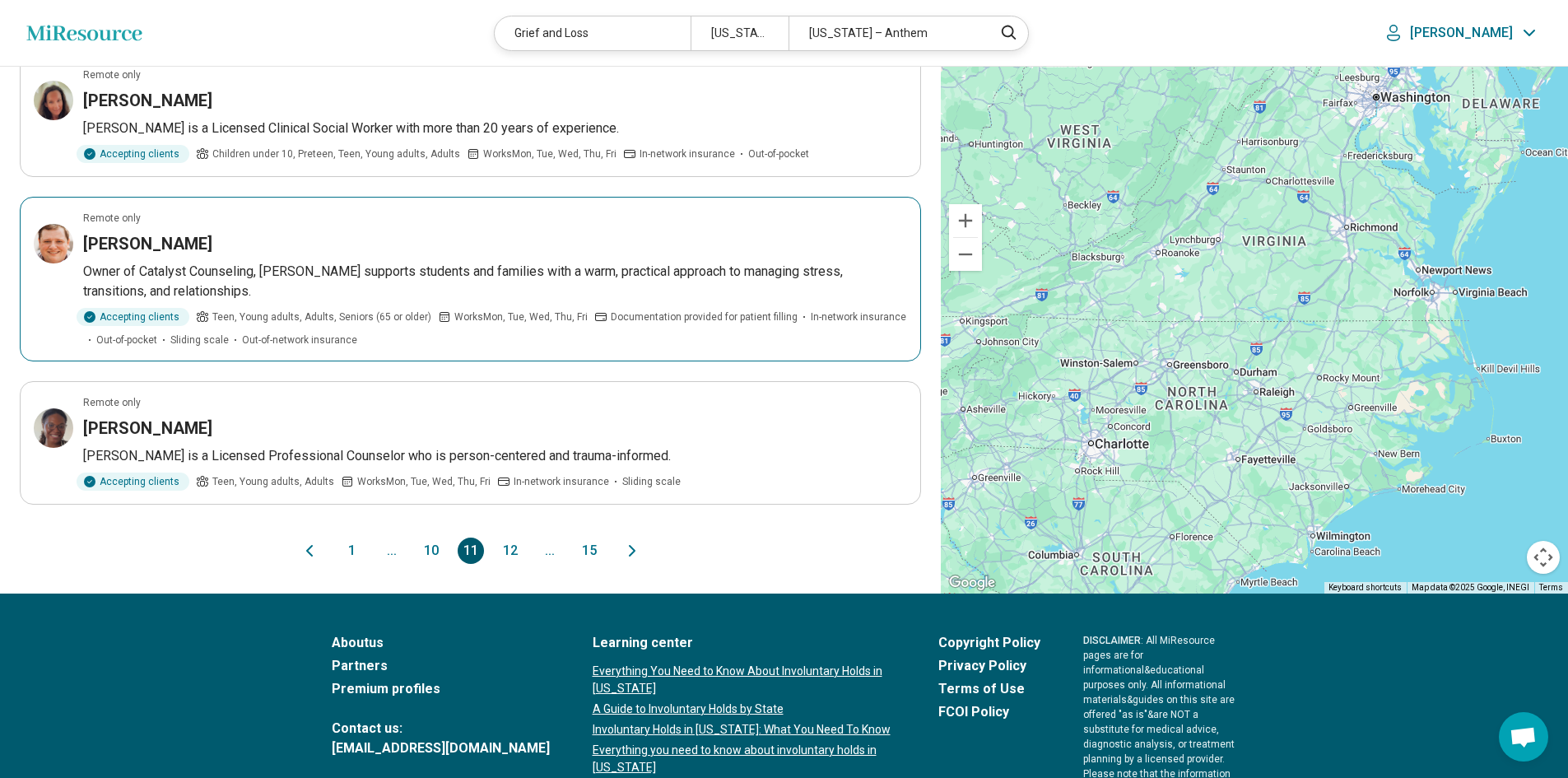
scroll to position [1235, 0]
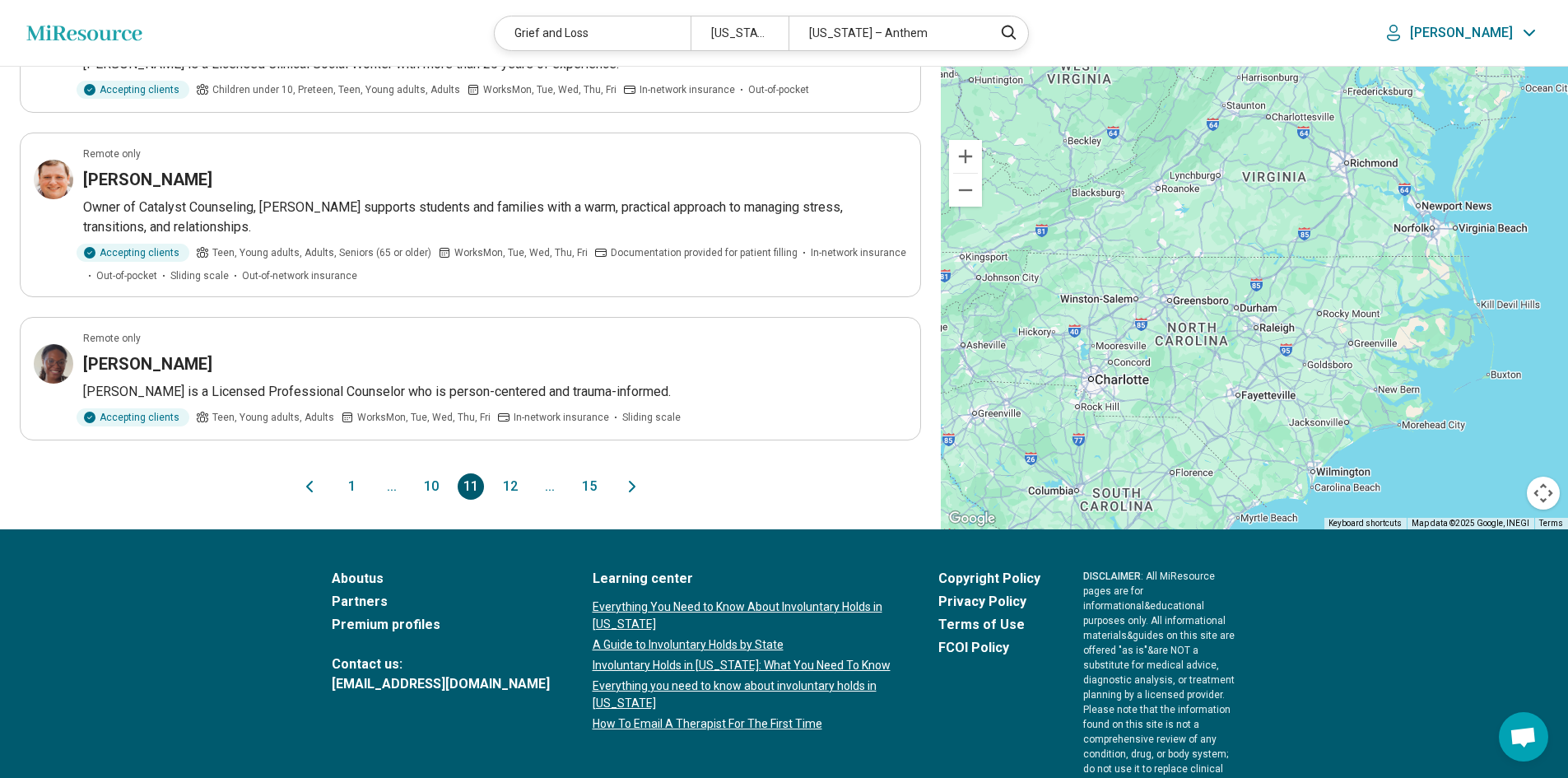
click at [628, 477] on icon "Next page" at bounding box center [632, 487] width 20 height 20
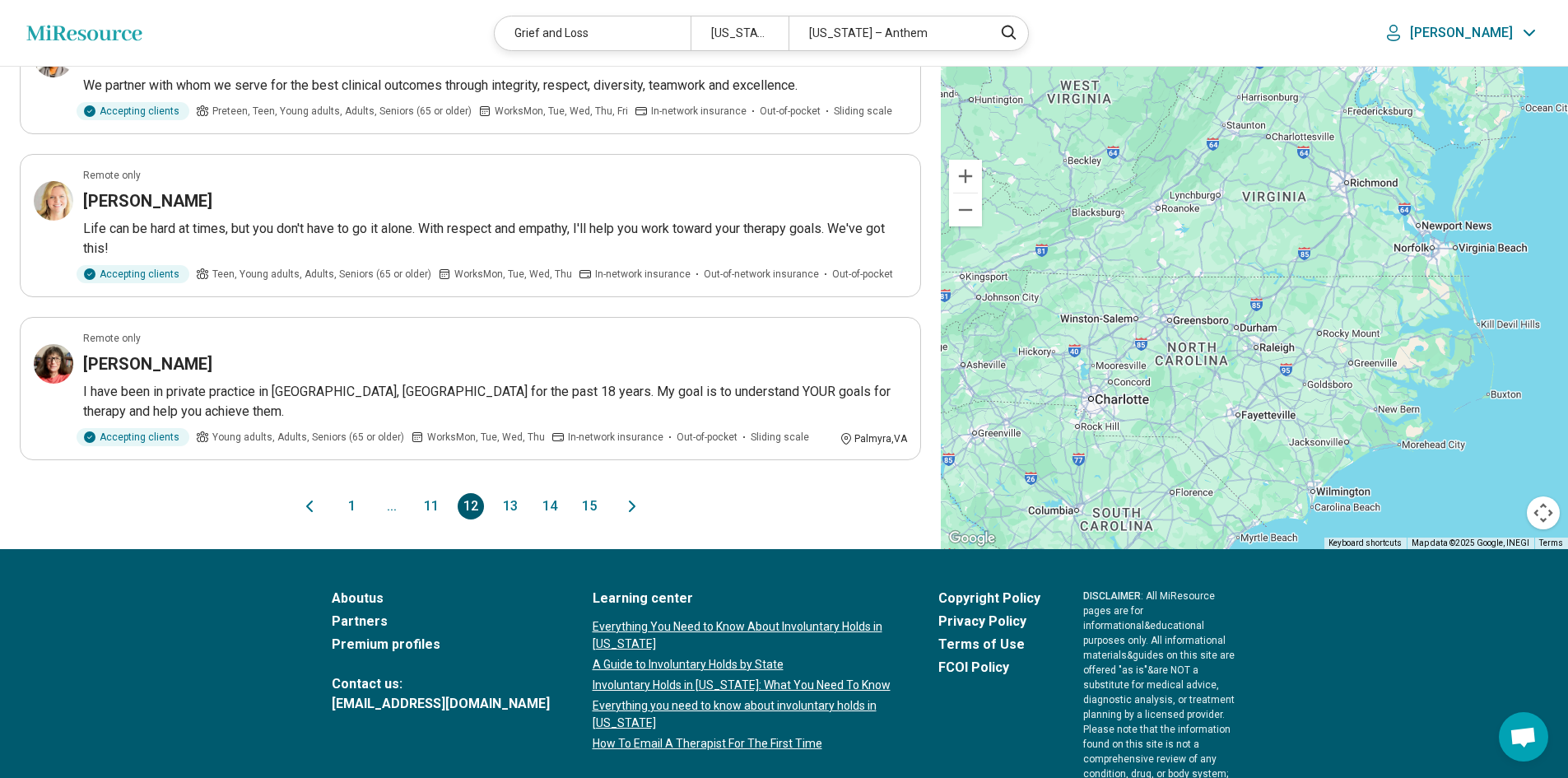
click at [626, 497] on icon "Next page" at bounding box center [632, 507] width 20 height 20
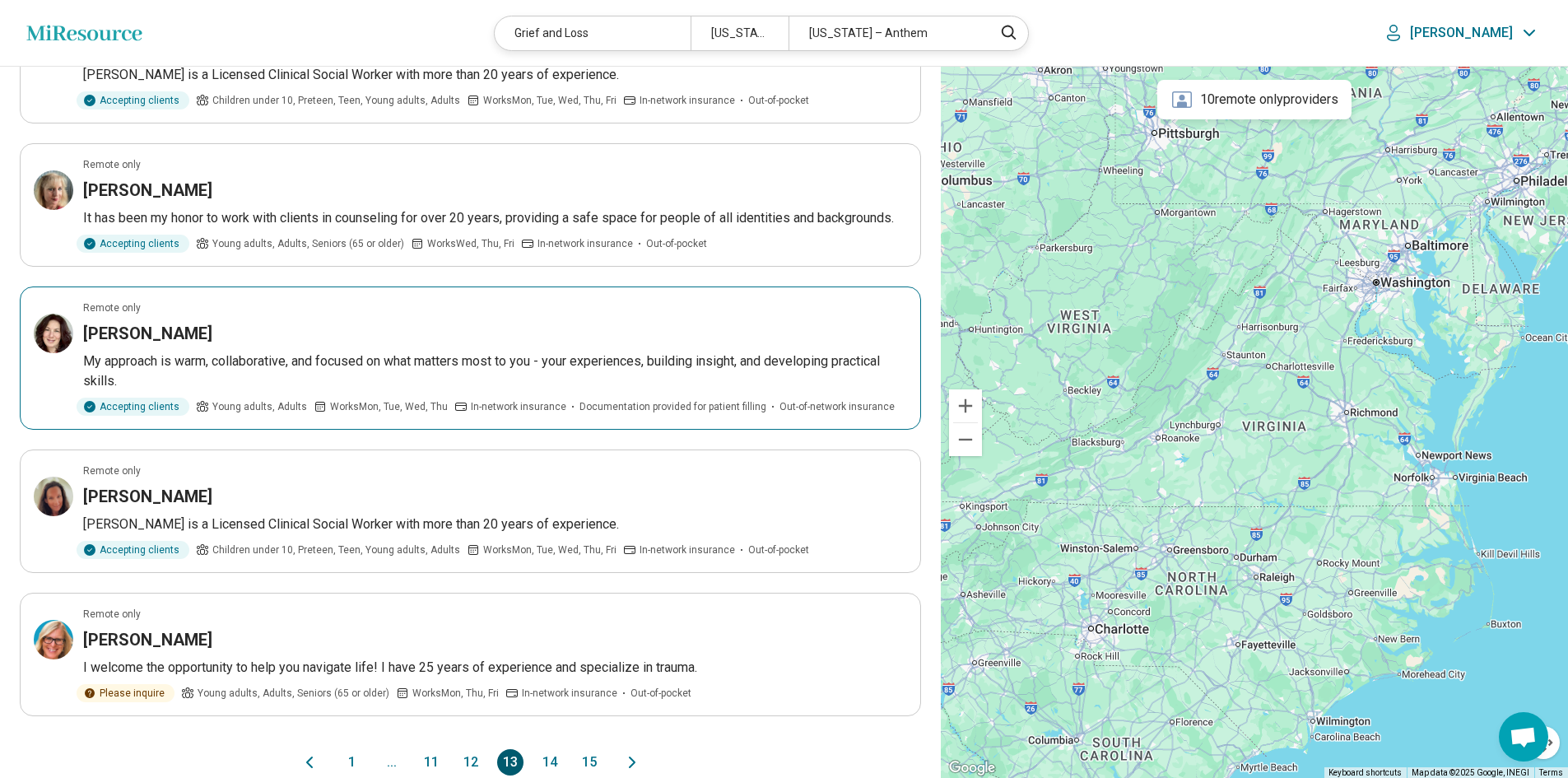
scroll to position [906, 0]
